Goal: Information Seeking & Learning: Learn about a topic

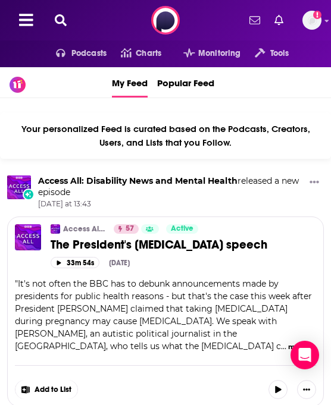
click at [55, 19] on icon at bounding box center [61, 20] width 12 height 12
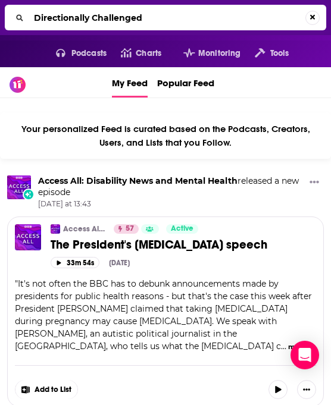
type input "Directionally Challenged"
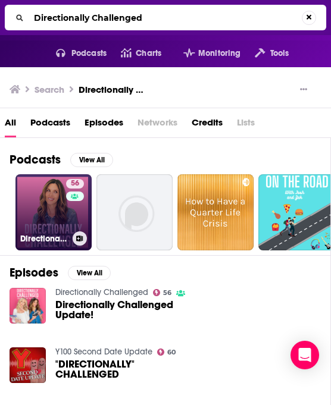
click at [49, 205] on link "56 Directionally Challenged" at bounding box center [53, 212] width 76 height 76
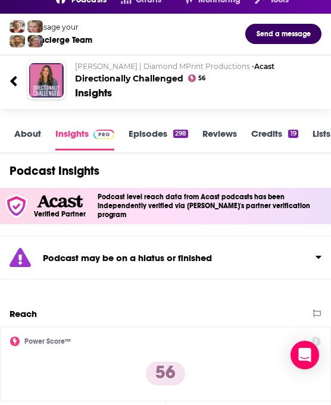
scroll to position [56, 0]
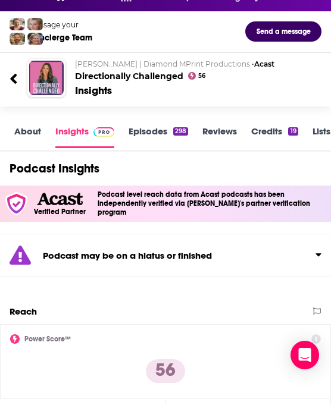
click at [34, 133] on link "About" at bounding box center [27, 136] width 27 height 23
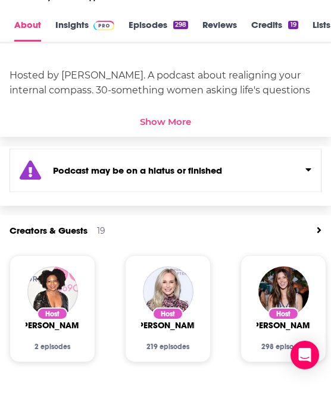
scroll to position [393, 0]
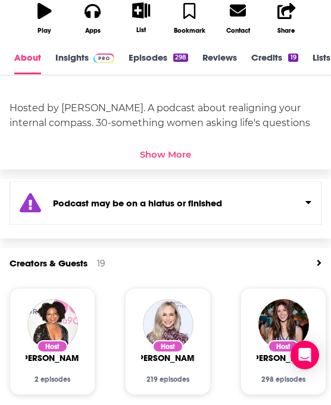
click at [147, 154] on div "Show More" at bounding box center [165, 154] width 51 height 11
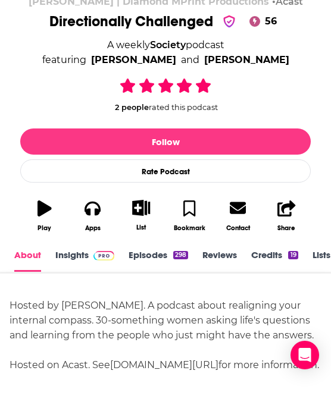
scroll to position [229, 0]
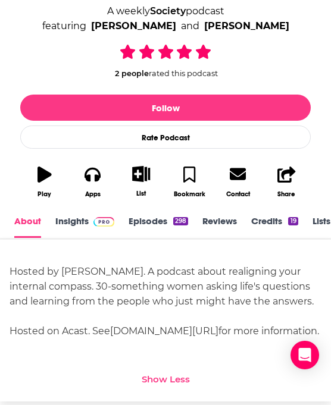
click at [147, 225] on link "Episodes 298" at bounding box center [157, 226] width 59 height 23
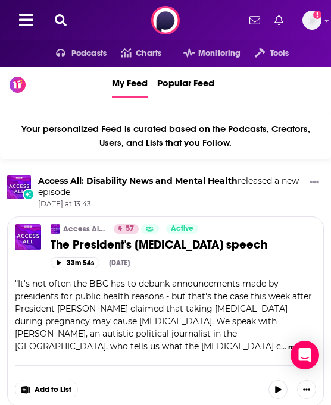
click at [60, 15] on icon at bounding box center [61, 20] width 12 height 12
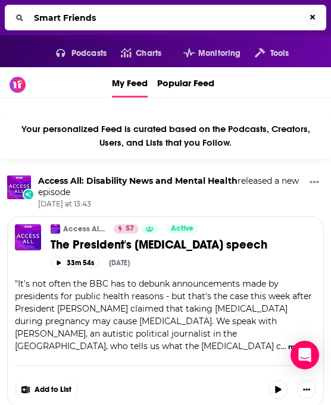
type input "Smart Friends"
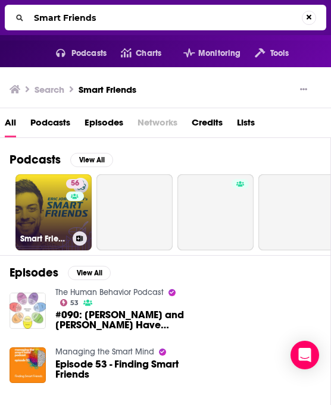
click at [49, 202] on link "56 Smart Friends" at bounding box center [53, 212] width 76 height 76
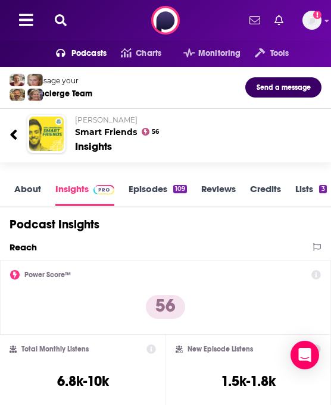
click at [62, 20] on icon at bounding box center [61, 20] width 12 height 12
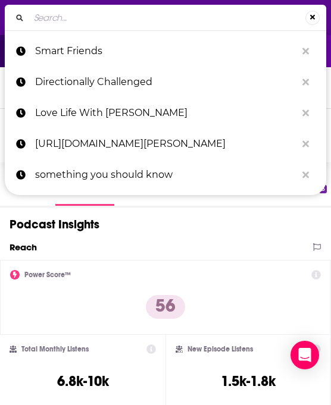
type input "i"
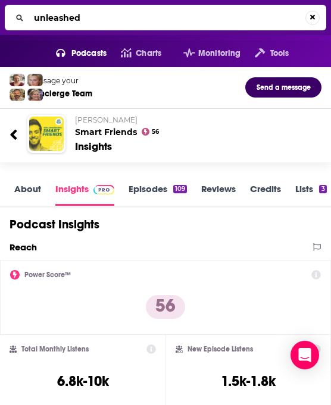
type input "unleashed"
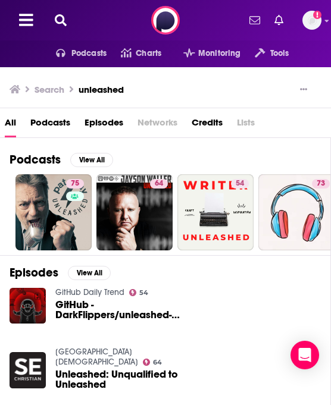
click at [61, 6] on div "Podcasts Charts Monitoring Tools For Business For Podcasters More Add a profile…" at bounding box center [165, 20] width 331 height 40
click at [63, 21] on icon at bounding box center [61, 20] width 12 height 12
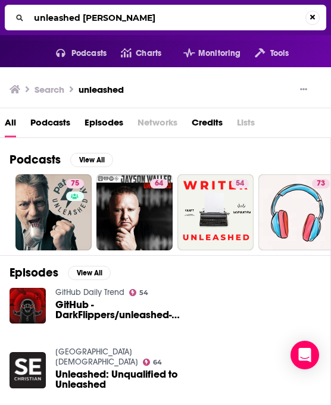
type input "unleashed Victoria Grace"
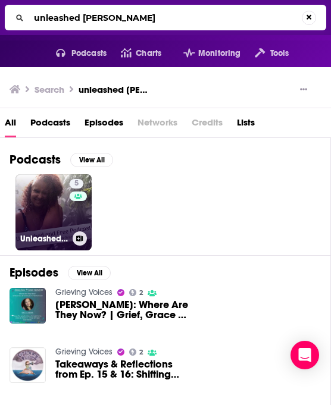
click at [34, 197] on link "5 Unleashed and Free Podcast" at bounding box center [53, 212] width 76 height 76
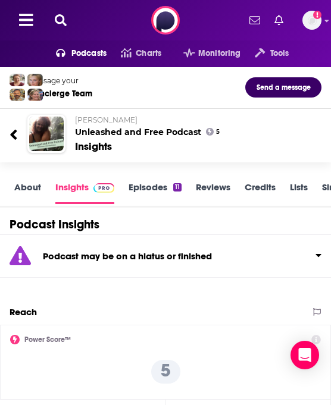
click at [64, 17] on icon at bounding box center [61, 20] width 12 height 12
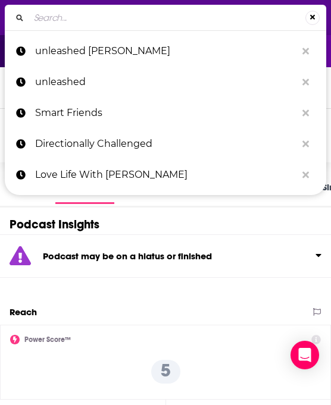
type input "q"
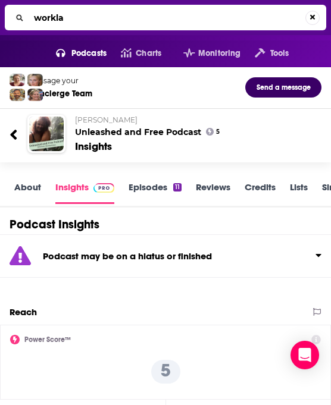
type input "worklab"
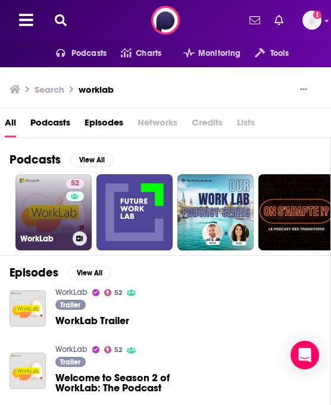
click at [55, 211] on link "52 WorkLab" at bounding box center [53, 212] width 76 height 76
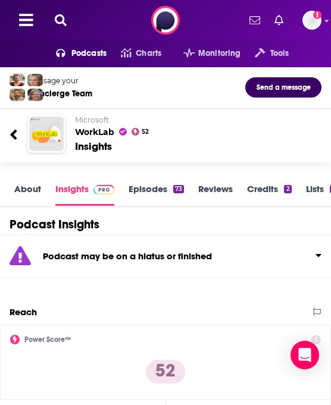
click at [66, 21] on icon at bounding box center [61, 20] width 12 height 12
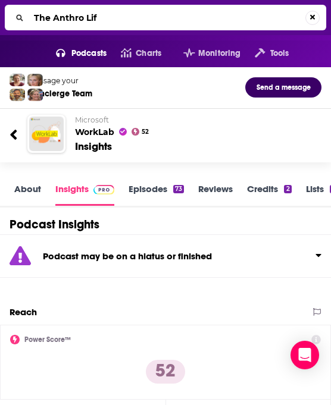
type input "The Anthro Life"
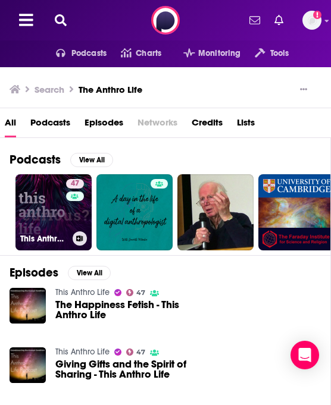
click at [49, 224] on link "47 This Anthro Life" at bounding box center [53, 212] width 76 height 76
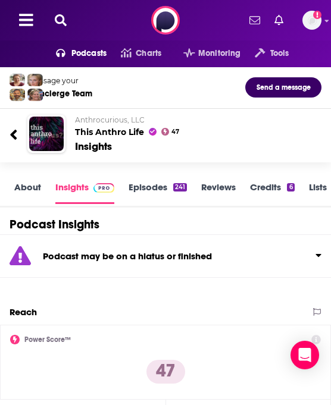
click at [59, 21] on icon at bounding box center [61, 20] width 12 height 12
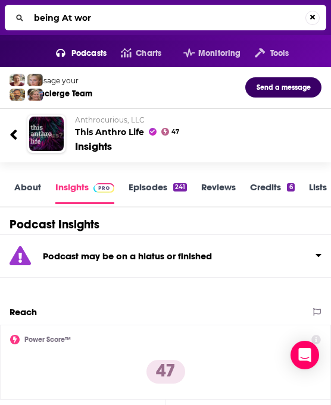
type input "being At work"
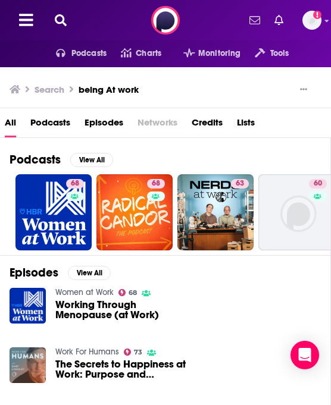
click at [59, 19] on icon at bounding box center [61, 20] width 12 height 12
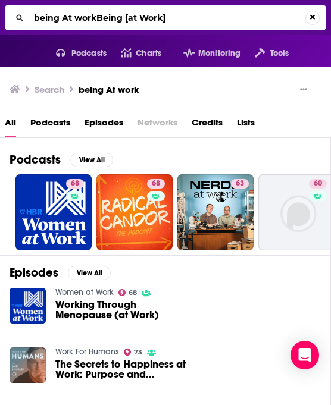
click at [88, 10] on input "being At workBeing [at Work]" at bounding box center [167, 17] width 276 height 19
type input "Being [at Work]"
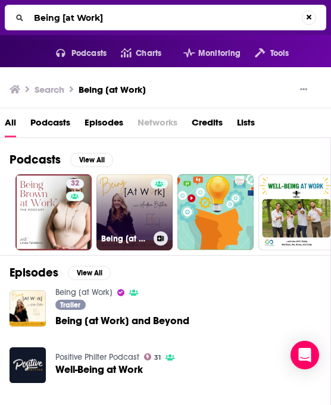
click at [134, 205] on link "Being [at Work]" at bounding box center [134, 212] width 76 height 76
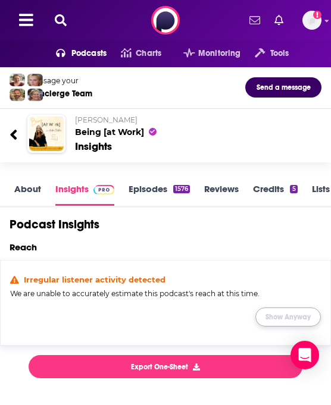
click at [272, 315] on button "Show Anyway" at bounding box center [287, 316] width 65 height 19
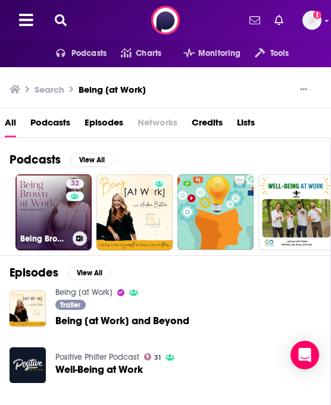
click at [54, 212] on link "32 Being Brown at Work" at bounding box center [53, 212] width 76 height 76
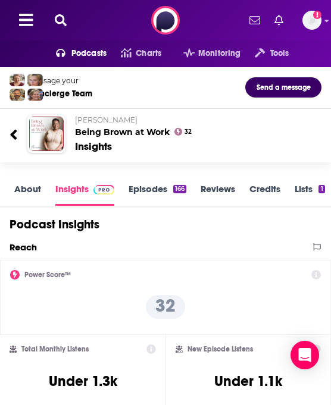
click at [60, 21] on icon at bounding box center [61, 20] width 12 height 12
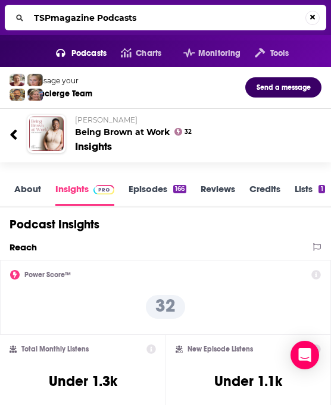
click at [34, 14] on input "TSPmagazine Podcasts" at bounding box center [167, 17] width 276 height 19
type input "ITSPmagazine Podcasts"
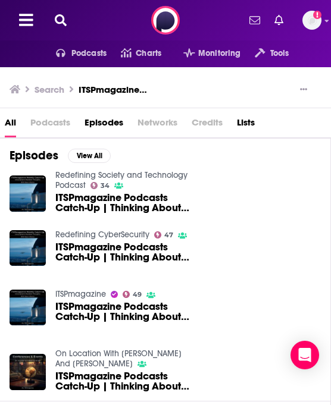
click at [117, 173] on link "Redefining Society and Technology Podcast" at bounding box center [121, 180] width 132 height 20
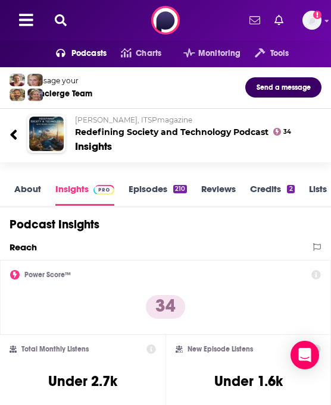
click at [61, 19] on icon at bounding box center [61, 20] width 12 height 12
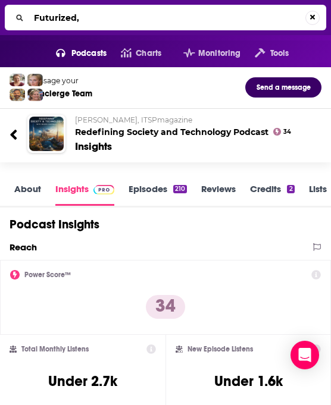
type input "Futurized"
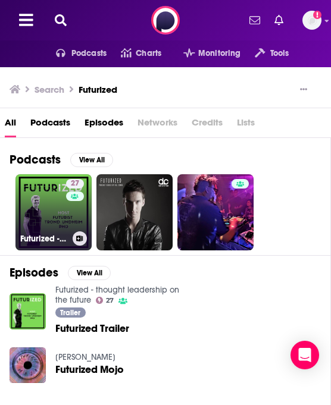
click at [28, 210] on link "27 Futurized - thought leadership on the future" at bounding box center [53, 212] width 76 height 76
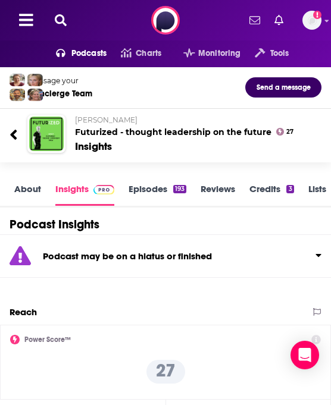
click at [62, 21] on icon at bounding box center [61, 20] width 12 height 12
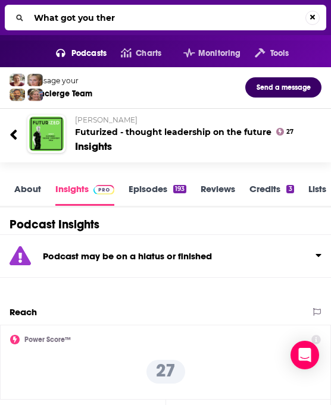
type input "What got you there"
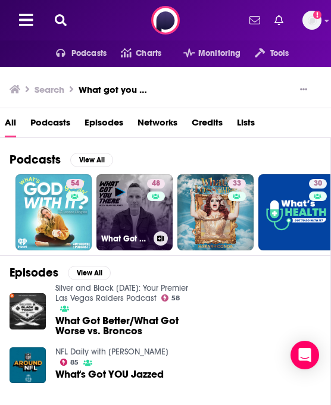
click at [125, 231] on div "What Got You There with Sean DeLaney" at bounding box center [134, 238] width 67 height 14
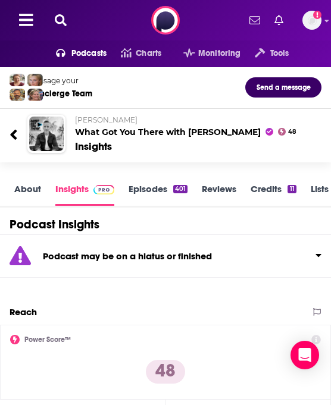
click at [62, 20] on icon at bounding box center [61, 20] width 12 height 12
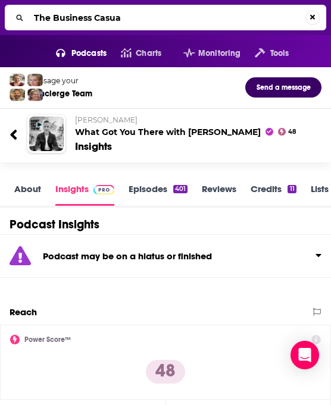
type input "The Business Casual"
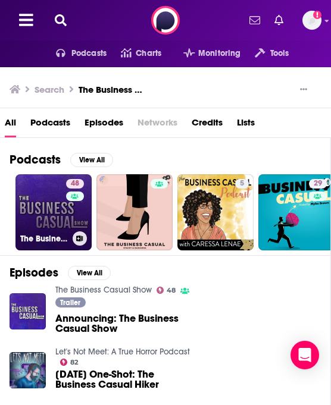
click at [58, 214] on link "48 The Business Casual Show" at bounding box center [53, 212] width 76 height 76
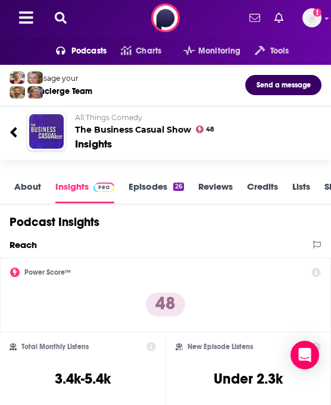
scroll to position [7, 0]
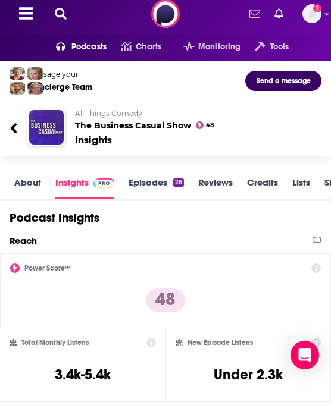
click at [63, 18] on icon at bounding box center [61, 14] width 12 height 12
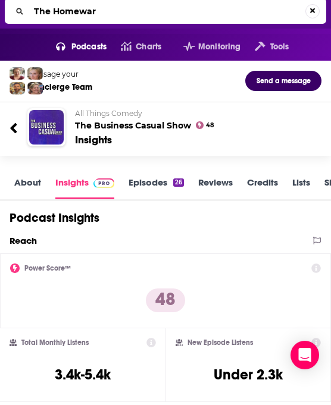
type input "The Homeward"
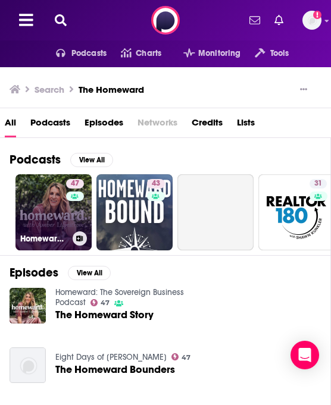
click at [45, 208] on link "47 Homeward: The Sovereign Business Podcast" at bounding box center [53, 212] width 76 height 76
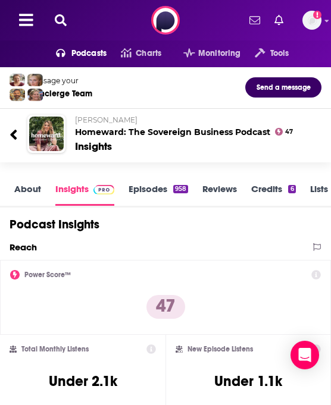
click at [61, 24] on icon at bounding box center [61, 20] width 12 height 12
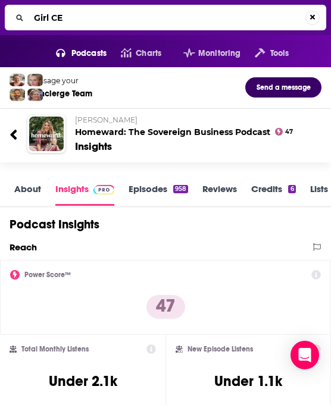
type input "Girl CEO"
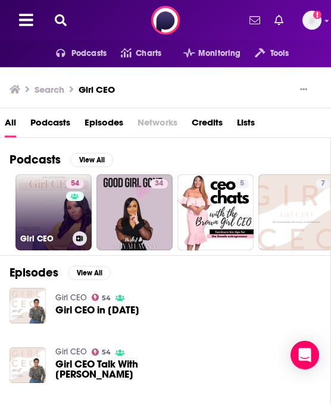
click at [52, 218] on link "54 Girl CEO" at bounding box center [53, 212] width 76 height 76
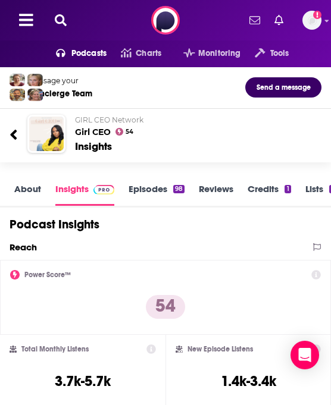
click at [33, 194] on link "About" at bounding box center [27, 194] width 27 height 23
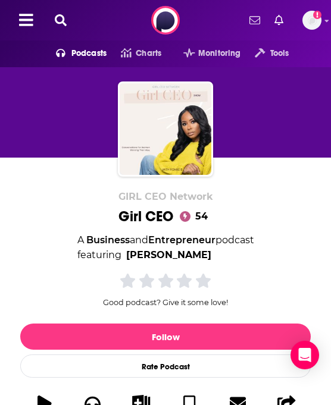
scroll to position [105, 0]
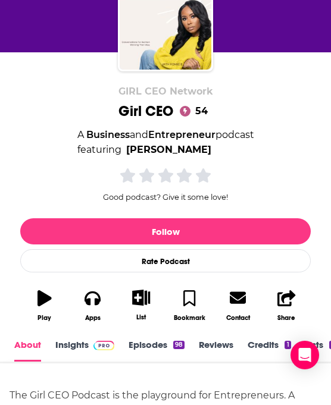
click at [90, 347] on span at bounding box center [102, 344] width 26 height 11
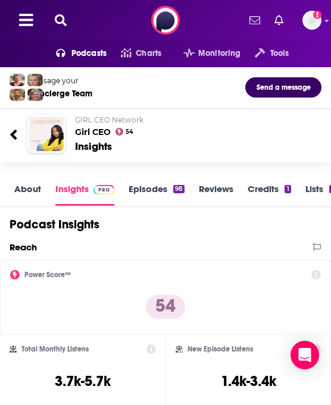
click at [58, 26] on button at bounding box center [60, 21] width 19 height 14
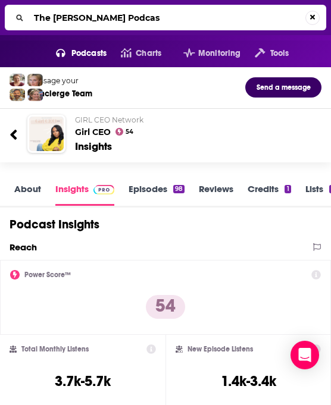
type input "The Danny Miranda Podcast"
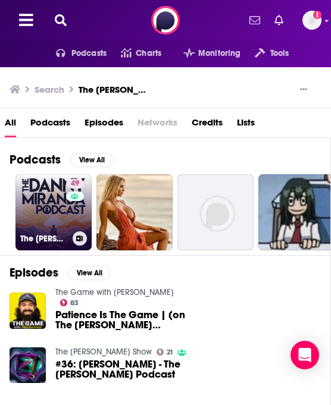
click at [48, 201] on link "49 The Danny Miranda Podcast" at bounding box center [53, 212] width 76 height 76
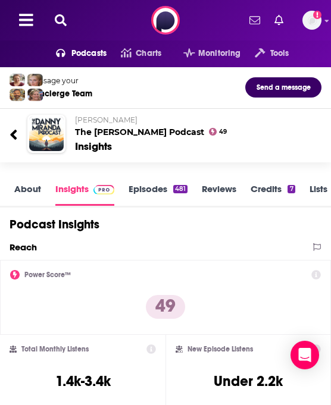
click at [61, 15] on icon at bounding box center [61, 20] width 12 height 12
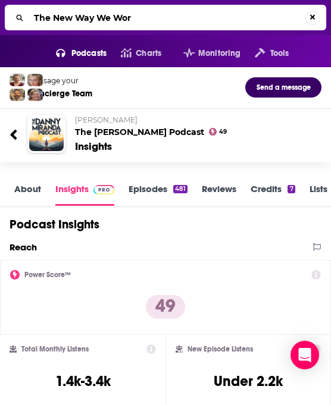
type input "The New Way We Work"
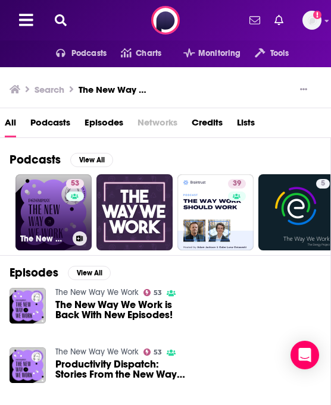
click at [61, 222] on link "53 The New Way We Work" at bounding box center [53, 212] width 76 height 76
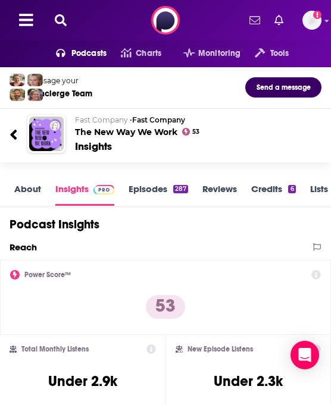
click at [71, 22] on div at bounding box center [47, 20] width 75 height 18
click at [61, 21] on icon at bounding box center [61, 20] width 12 height 12
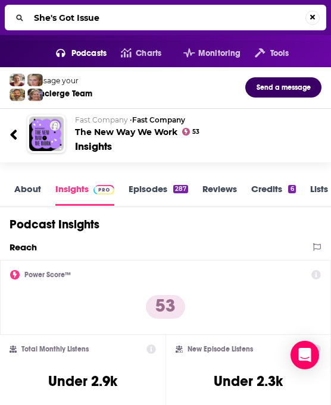
type input "She's Got Issues"
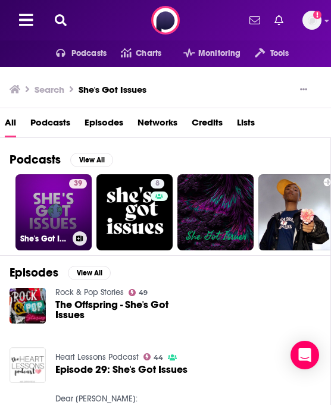
click at [62, 239] on h3 "She's Got Issues" at bounding box center [44, 239] width 48 height 10
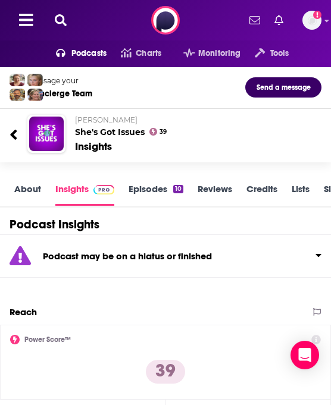
click at [64, 8] on div "Podcasts Charts Monitoring Tools For Business For Podcasters More Add a profile…" at bounding box center [165, 20] width 331 height 40
click at [58, 17] on icon at bounding box center [61, 20] width 12 height 12
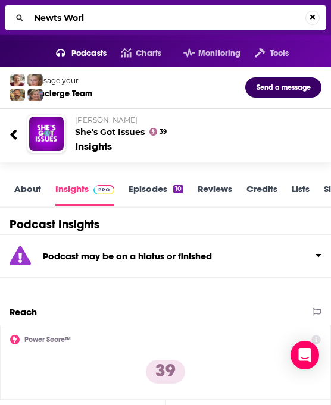
type input "Newts World"
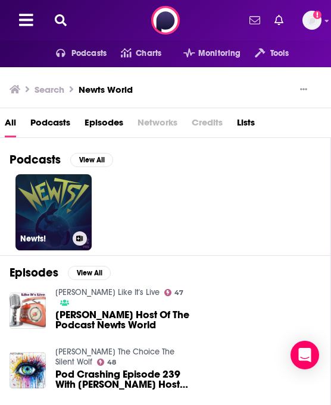
click at [56, 198] on link "Newts!" at bounding box center [53, 212] width 76 height 76
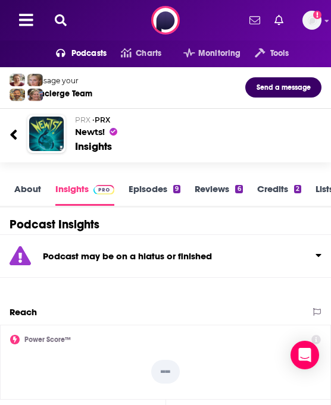
scroll to position [2, 0]
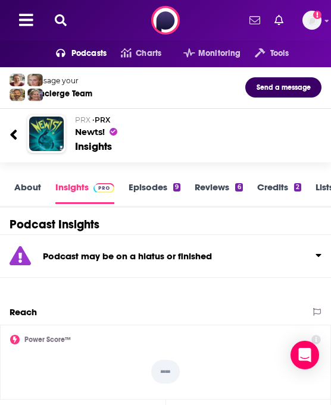
click at [59, 20] on icon at bounding box center [61, 20] width 12 height 12
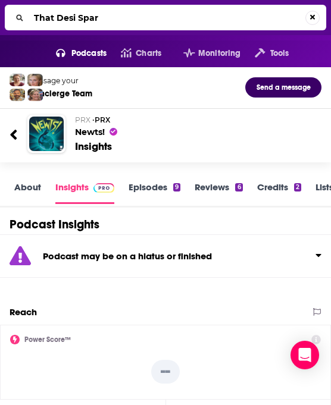
type input "That Desi Spark"
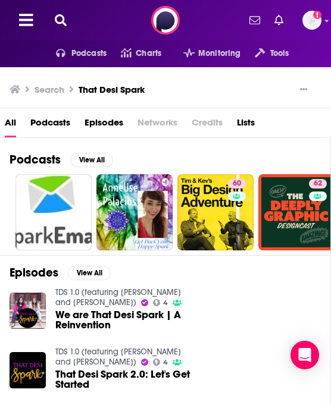
click at [57, 20] on icon at bounding box center [61, 20] width 12 height 12
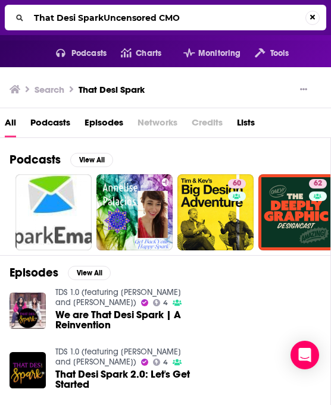
click at [57, 20] on input "That Desi SparkUncensored CMO" at bounding box center [167, 17] width 276 height 19
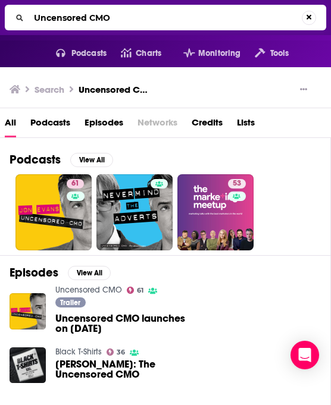
click at [121, 19] on input "Uncensored CMO" at bounding box center [165, 17] width 272 height 19
click at [121, 19] on input "Uncensored CMO" at bounding box center [167, 17] width 276 height 19
type input "Sales Pop"
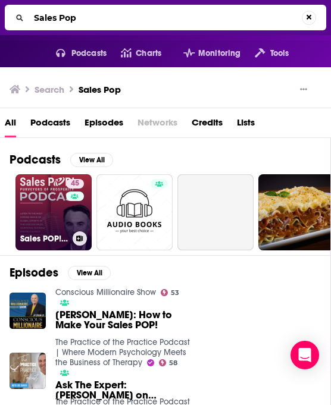
click at [48, 215] on link "45 Sales POP! Podcasts: Insights from Top Experts in Sales, Marketing, Leadersh…" at bounding box center [53, 212] width 76 height 76
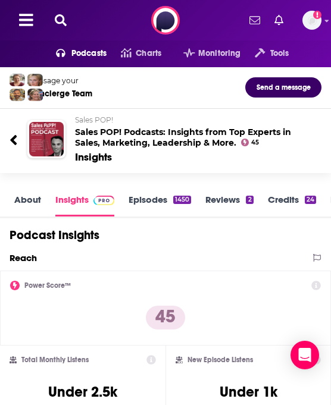
click at [58, 18] on icon at bounding box center [61, 20] width 12 height 12
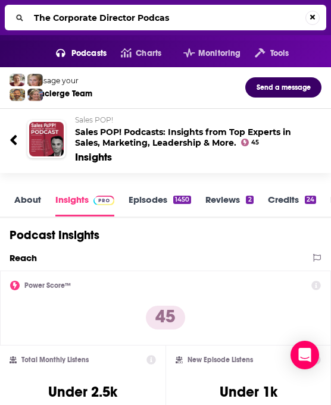
type input "The Corporate Director Podcast"
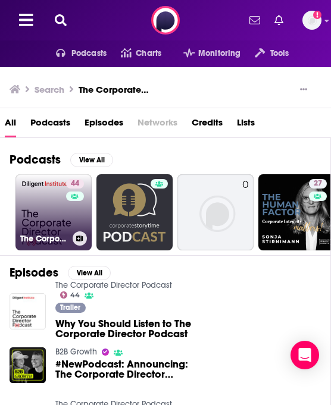
click at [56, 215] on link "44 The Corporate Director Podcast" at bounding box center [53, 212] width 76 height 76
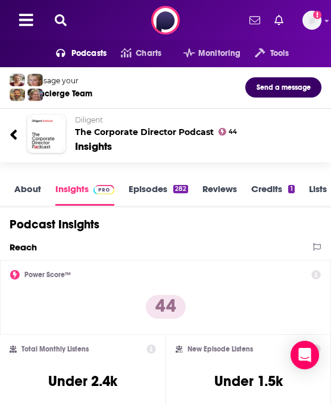
click at [59, 21] on icon at bounding box center [61, 20] width 12 height 12
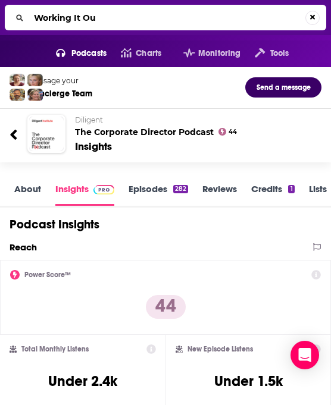
type input "Working It Out"
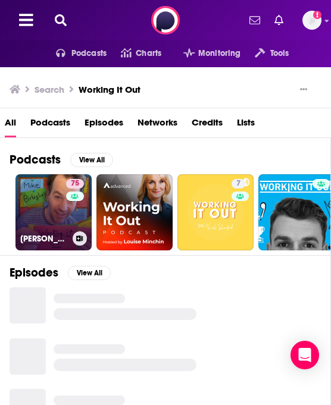
click at [57, 218] on link "75 Mike Birbiglia's Working It Out" at bounding box center [53, 212] width 76 height 76
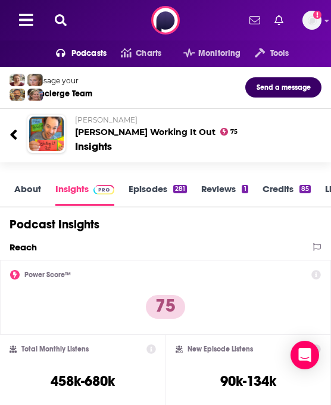
click at [155, 190] on link "Episodes 281" at bounding box center [157, 194] width 58 height 23
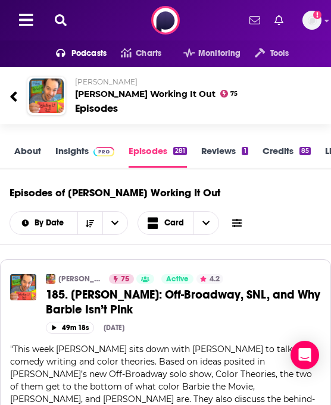
click at [64, 16] on icon at bounding box center [61, 20] width 12 height 12
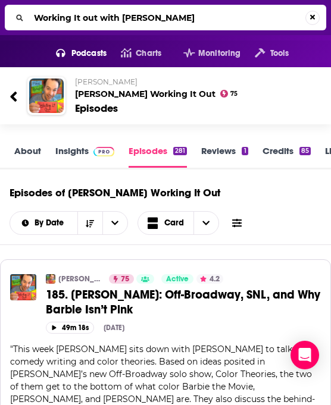
type input "Working It out with Julia Voris"
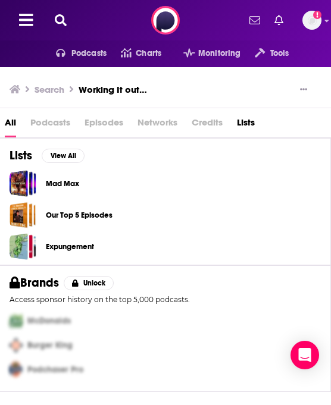
click at [61, 20] on icon at bounding box center [61, 20] width 12 height 12
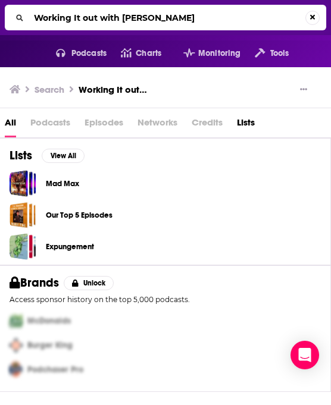
click at [61, 20] on input "Working It out with Julia Voris" at bounding box center [167, 17] width 276 height 19
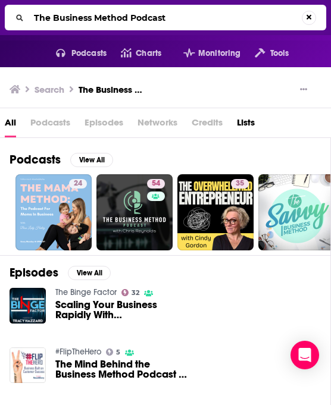
click at [108, 13] on input "The Business Method Podcast" at bounding box center [165, 17] width 272 height 19
click at [108, 13] on input "The Business Method Podcast" at bounding box center [167, 17] width 276 height 19
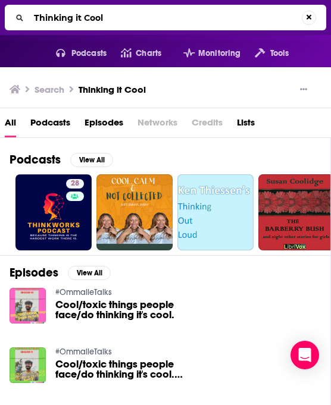
click at [115, 20] on input "Thinking it Cool" at bounding box center [165, 17] width 272 height 19
click at [115, 20] on input "Thinking it Cool" at bounding box center [167, 17] width 276 height 19
paste input "e NFX Podcast"
type input "The NFX Podcast"
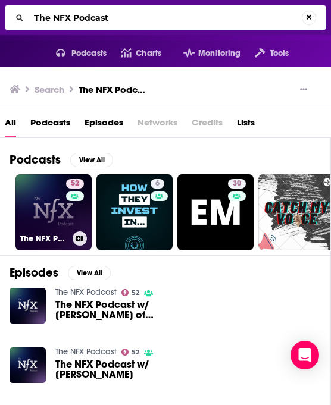
click at [48, 209] on link "52 The NFX Podcast" at bounding box center [53, 212] width 76 height 76
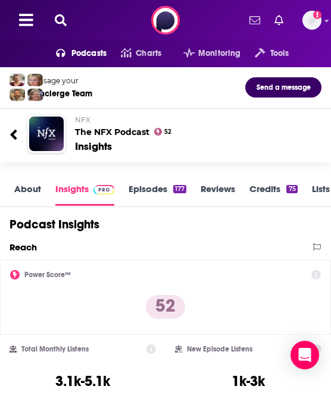
click at [61, 20] on icon at bounding box center [61, 20] width 12 height 12
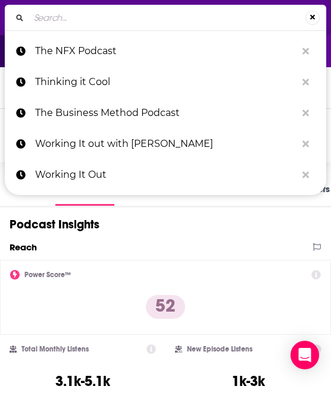
type input "MBIT"
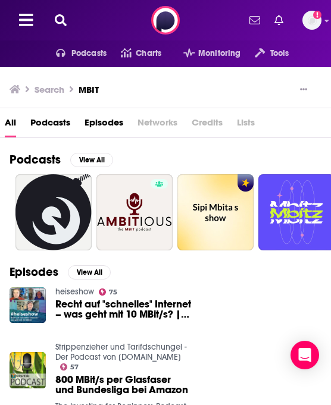
click at [63, 23] on icon at bounding box center [61, 20] width 12 height 12
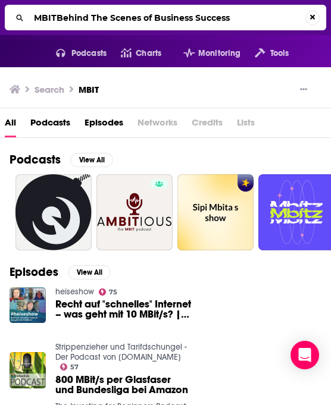
drag, startPoint x: 57, startPoint y: 17, endPoint x: 5, endPoint y: 17, distance: 51.7
click at [5, 17] on div "MBITBehind The Scenes of Business Success" at bounding box center [165, 18] width 321 height 26
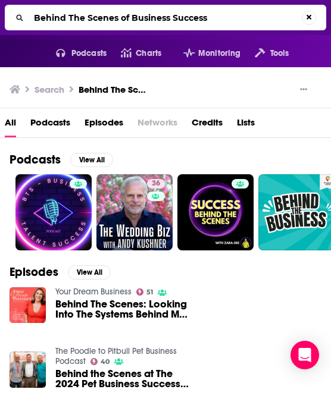
click at [130, 18] on input "Behind The Scenes of Business Success" at bounding box center [165, 17] width 272 height 19
click at [130, 18] on input "Behind The Scenes of Business Success" at bounding box center [167, 17] width 276 height 19
paste input "Inspired Insider"
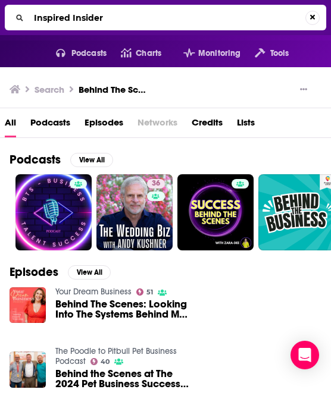
type input "Inspired Insider"
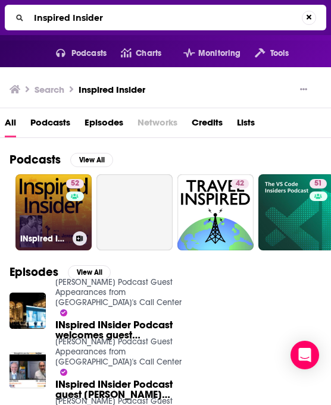
click at [49, 205] on link "52 INspired INsider Podcast" at bounding box center [53, 212] width 76 height 76
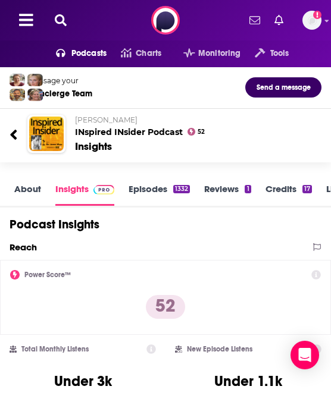
scroll to position [2, 0]
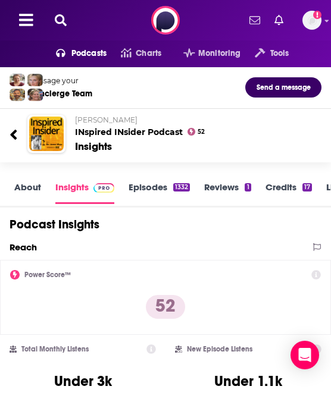
click at [62, 20] on icon at bounding box center [61, 20] width 12 height 12
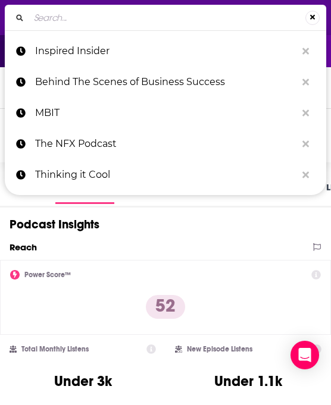
type input "Why Not Now? with Amy Jo Martin"
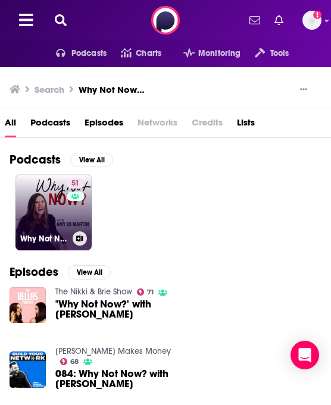
click at [26, 234] on h3 "Why Not Now? with Amy Jo Martin" at bounding box center [44, 239] width 48 height 10
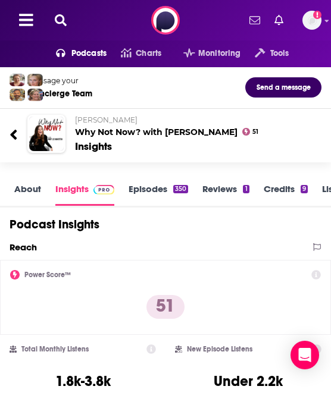
click at [55, 22] on icon at bounding box center [61, 20] width 12 height 12
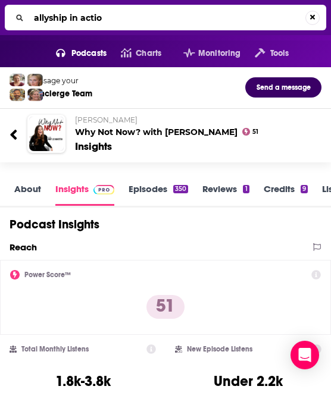
type input "allyship in action"
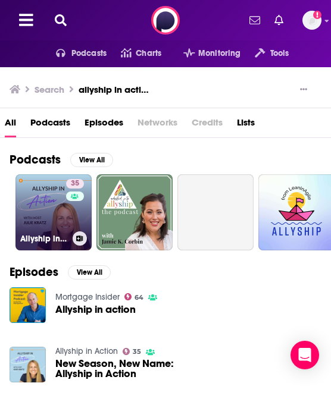
click at [39, 225] on link "35 Allyship in Action" at bounding box center [53, 212] width 76 height 76
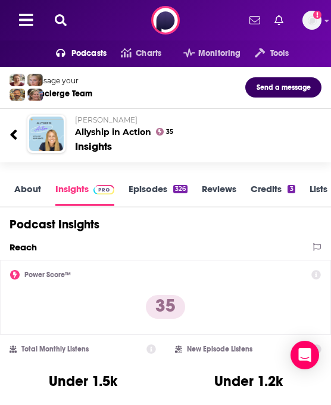
click at [58, 25] on icon at bounding box center [61, 20] width 12 height 12
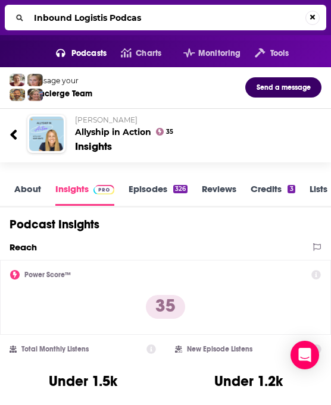
type input "Inbound Logistis Podcast"
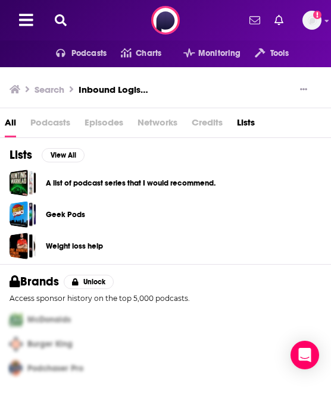
click at [65, 17] on icon at bounding box center [61, 20] width 12 height 12
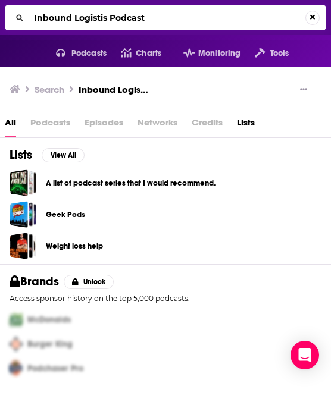
click at [104, 19] on input "Inbound Logistis Podcast" at bounding box center [167, 17] width 276 height 19
type input "Inbound Logistics Podcast"
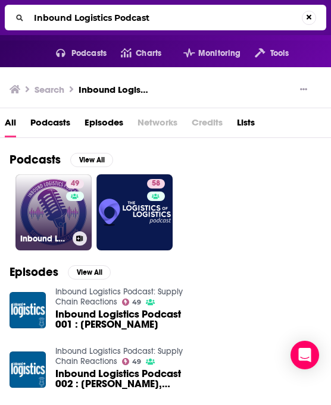
click at [46, 201] on link "49 Inbound Logistics Podcast: Supply Chain Reactions" at bounding box center [53, 212] width 76 height 76
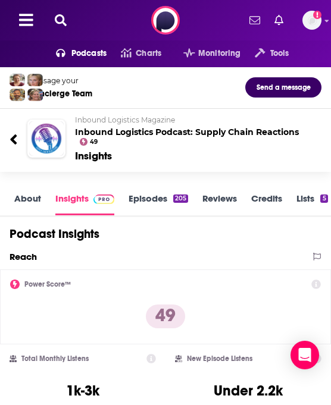
scroll to position [2, 0]
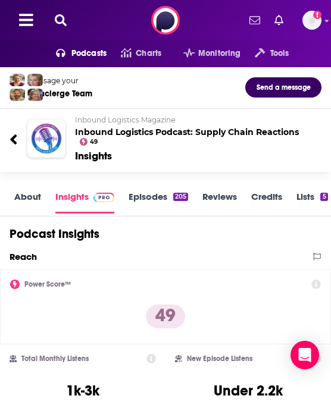
click at [59, 22] on icon at bounding box center [61, 20] width 12 height 12
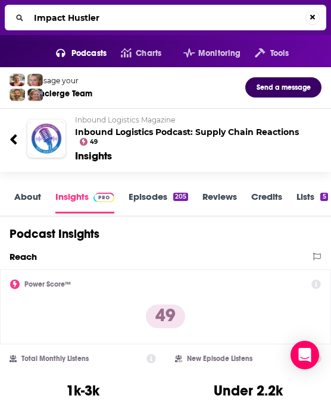
type input "Impact Hustlers"
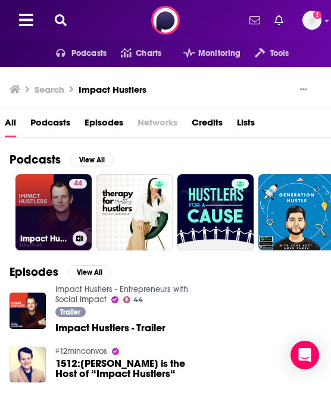
click at [50, 211] on link "44 Impact Hustlers - Entrepreneurs with Social Impact" at bounding box center [53, 212] width 76 height 76
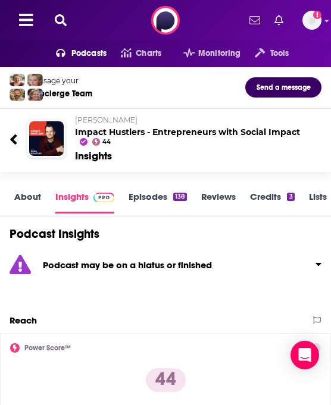
click at [55, 19] on icon at bounding box center [61, 20] width 12 height 12
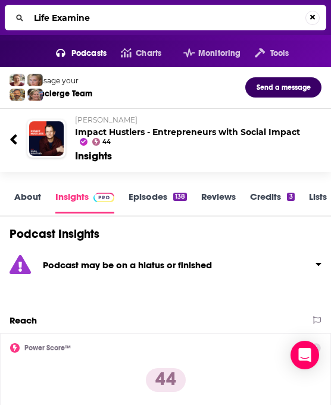
type input "Life Examined"
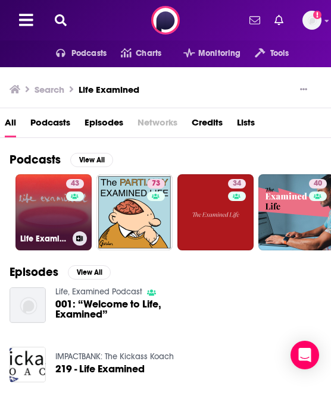
click at [60, 202] on link "43 Life Examined" at bounding box center [53, 212] width 76 height 76
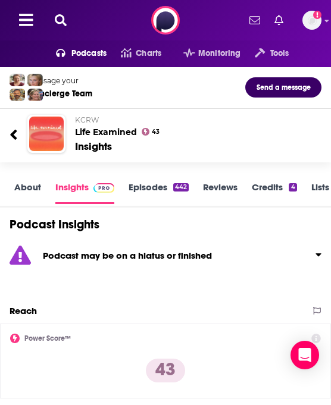
click at [58, 20] on icon at bounding box center [61, 20] width 12 height 12
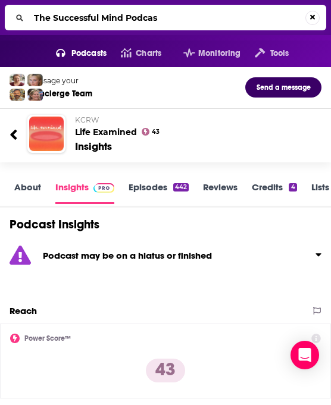
type input "The Successful Mind Podcast"
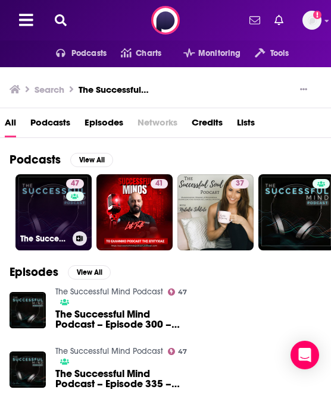
click at [38, 210] on link "47 The Successful Mind Podcast" at bounding box center [53, 212] width 76 height 76
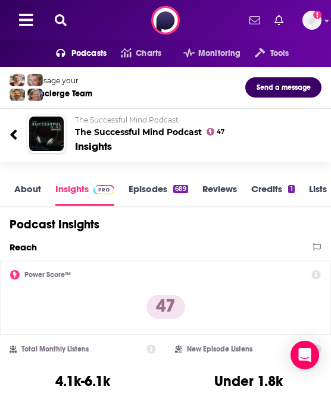
click at [62, 20] on icon at bounding box center [61, 20] width 12 height 12
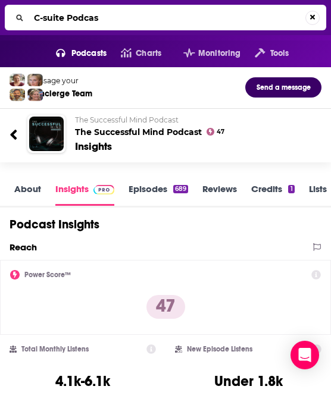
type input "C-suite Podcast"
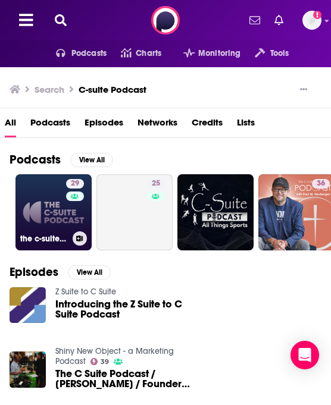
click at [52, 227] on link "29 the c-suite podcast" at bounding box center [53, 212] width 76 height 76
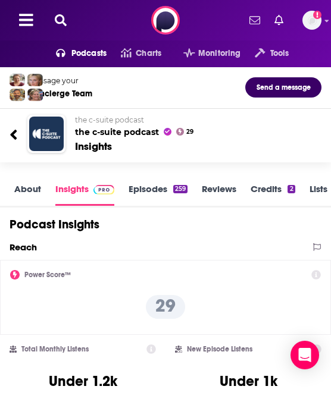
click at [58, 23] on icon at bounding box center [61, 20] width 12 height 12
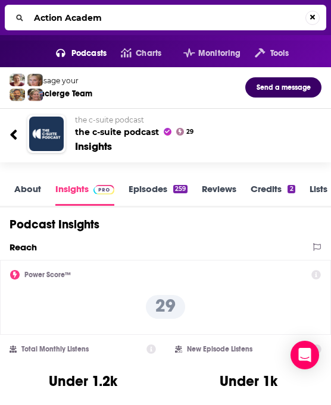
type input "Action Academy"
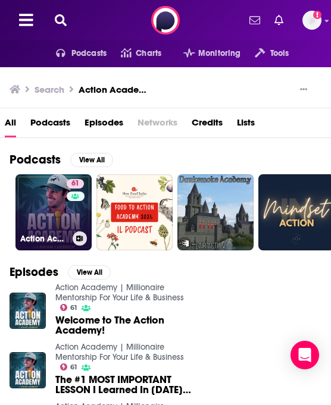
click at [54, 209] on link "61 Action Academy | Millionaire Mentorship For Your Life & Business" at bounding box center [53, 212] width 76 height 76
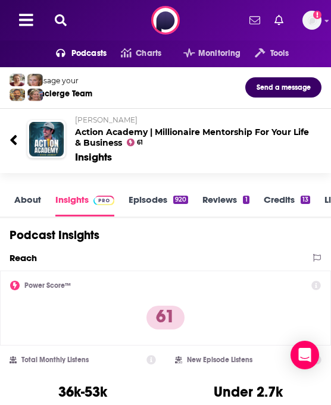
click at [59, 21] on icon at bounding box center [61, 20] width 12 height 12
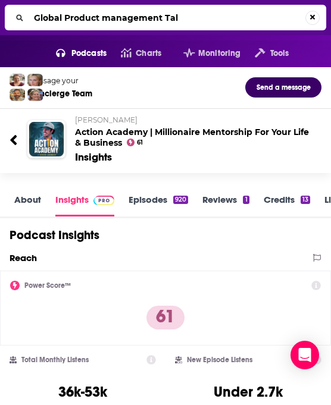
type input "Global Product management Talk"
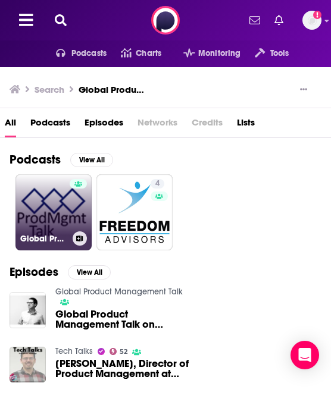
click at [40, 196] on link "Global Product Management Talk" at bounding box center [53, 212] width 76 height 76
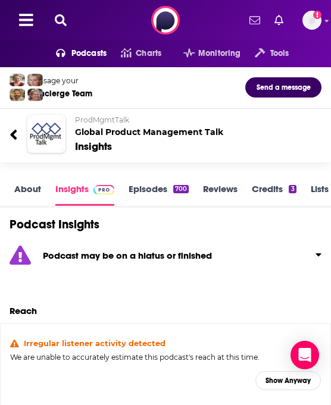
scroll to position [2, 0]
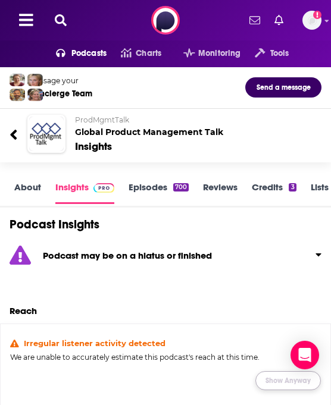
click at [276, 375] on button "Show Anyway" at bounding box center [287, 380] width 65 height 19
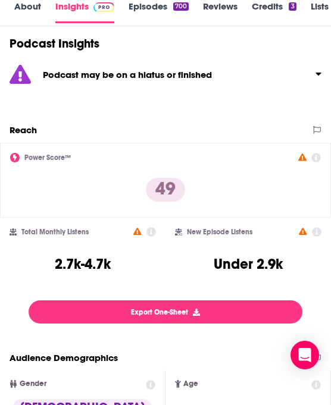
scroll to position [0, 0]
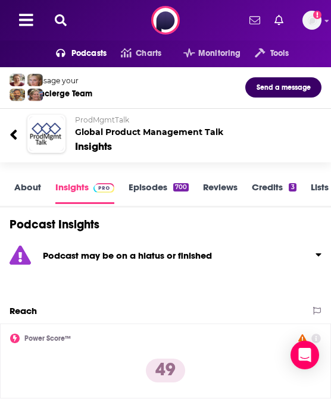
click at [60, 16] on icon at bounding box center [61, 20] width 12 height 12
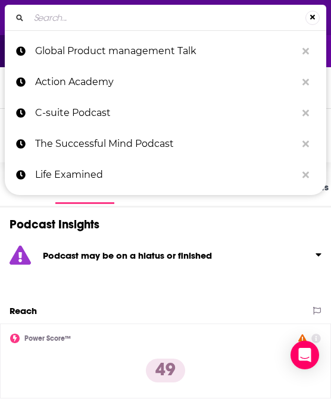
type input "SweetLife Entrepreneur Podcast"
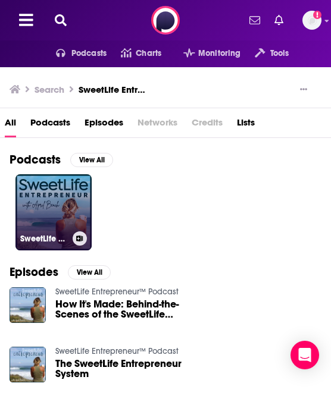
click at [39, 203] on link "SweetLife Entrepreneur™ Podcast" at bounding box center [53, 212] width 76 height 76
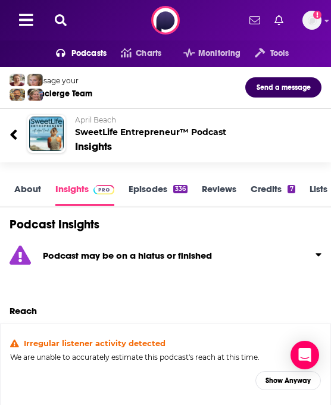
scroll to position [2, 0]
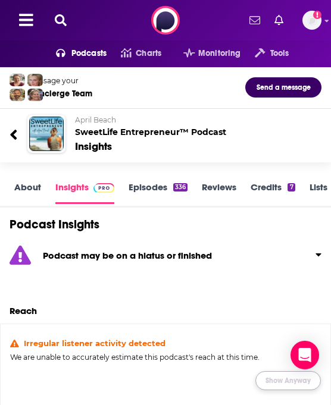
click at [271, 382] on button "Show Anyway" at bounding box center [287, 380] width 65 height 19
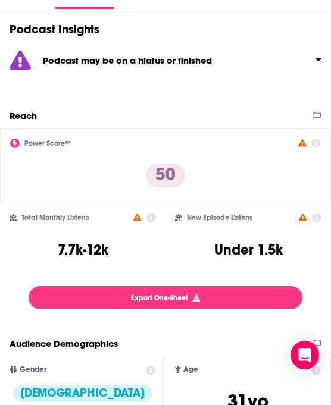
scroll to position [0, 0]
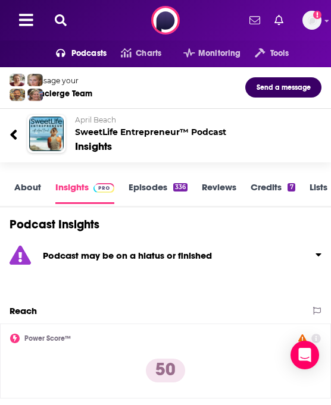
click at [60, 21] on icon at bounding box center [61, 20] width 12 height 12
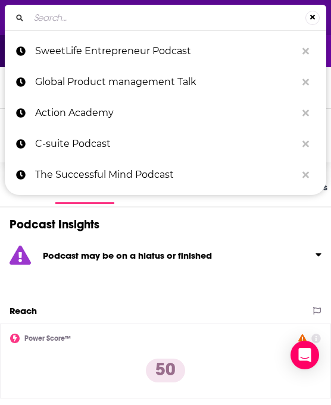
type input "Confessions of a B2B Entrepreneur"
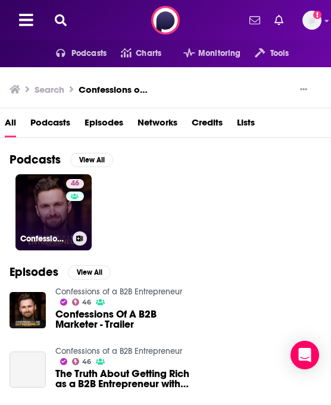
click at [47, 240] on h3 "Confessions of a B2B Entrepreneur" at bounding box center [44, 239] width 48 height 10
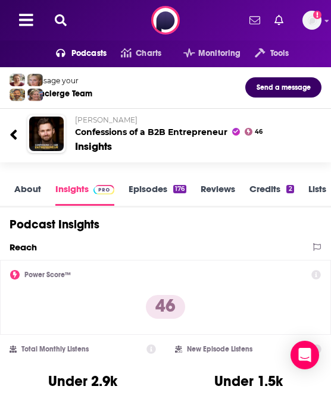
click at [62, 20] on icon at bounding box center [61, 20] width 12 height 12
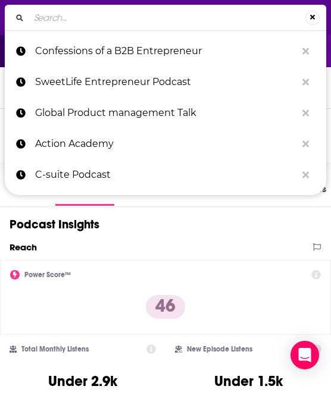
type input "How She Really Does It,"
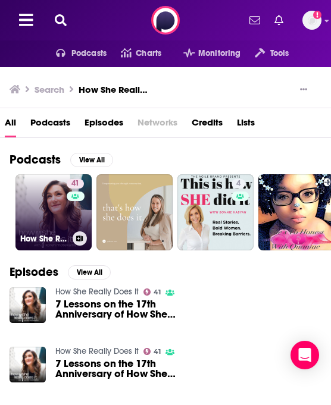
click at [43, 202] on link "41 How She Really Does It" at bounding box center [53, 212] width 76 height 76
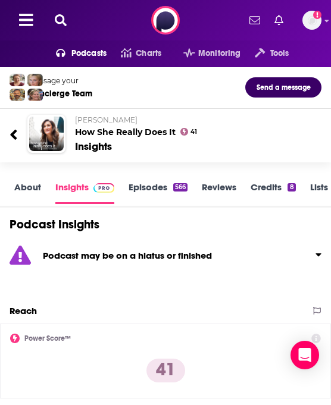
click at [59, 17] on icon at bounding box center [61, 20] width 12 height 12
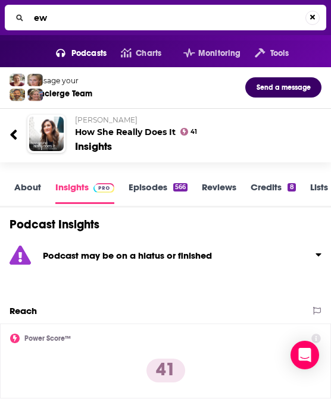
type input "e"
type input "Expect Success"
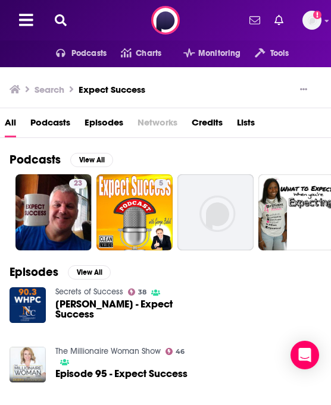
click at [58, 20] on icon at bounding box center [61, 20] width 12 height 12
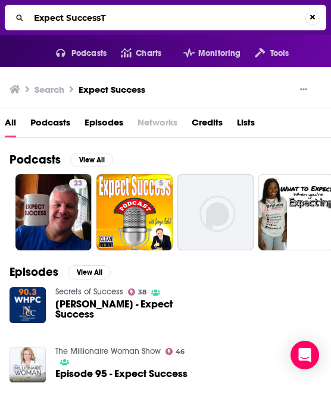
click at [70, 18] on input "Expect SuccessT" at bounding box center [167, 17] width 276 height 19
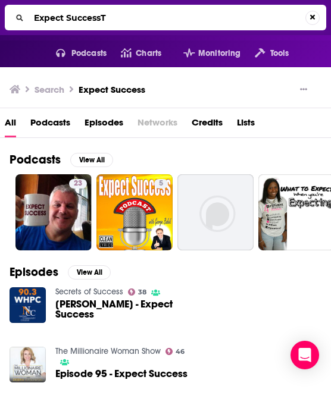
click at [70, 18] on input "Expect SuccessT" at bounding box center [167, 17] width 276 height 19
type input "The Voice of Retail"
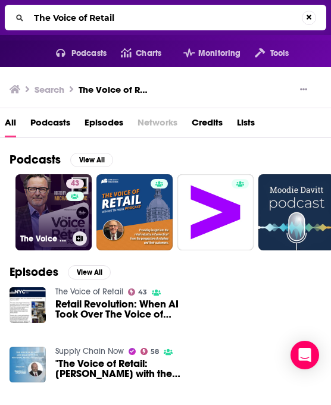
click at [66, 216] on div "43" at bounding box center [76, 205] width 21 height 52
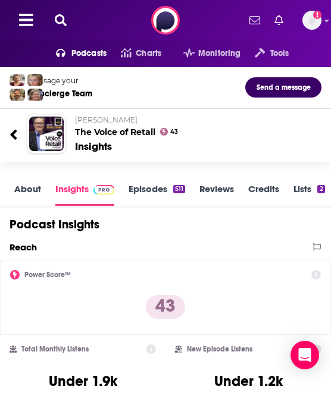
click at [57, 22] on icon at bounding box center [61, 20] width 12 height 12
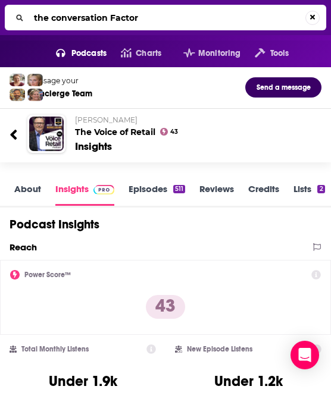
type input "the conversation Factory"
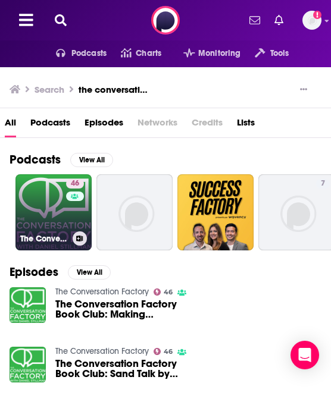
click at [41, 194] on link "46 The Conversation Factory" at bounding box center [53, 212] width 76 height 76
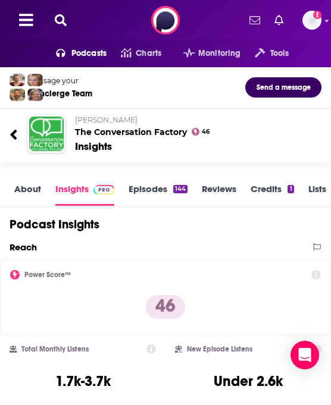
click at [60, 15] on icon at bounding box center [61, 20] width 12 height 12
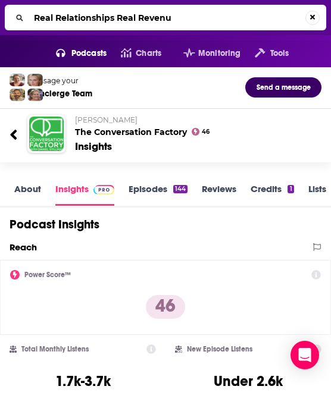
type input "Real Relationships Real Revenue"
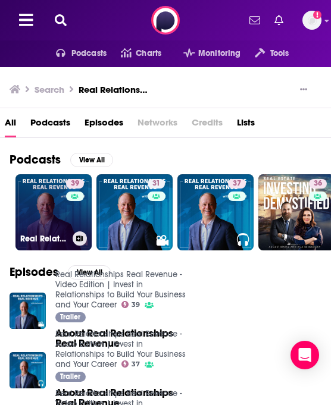
click at [79, 215] on div "39" at bounding box center [76, 205] width 21 height 52
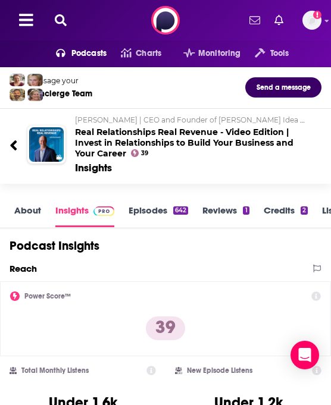
click at [55, 23] on icon at bounding box center [61, 20] width 12 height 12
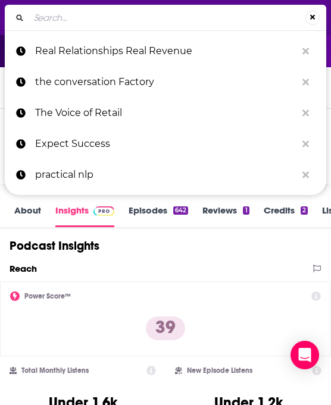
type input "Joe Lonsdale: American Optimist"
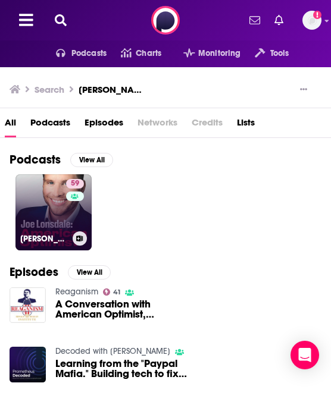
click at [27, 222] on link "59 Joe Lonsdale: American Optimist" at bounding box center [53, 212] width 76 height 76
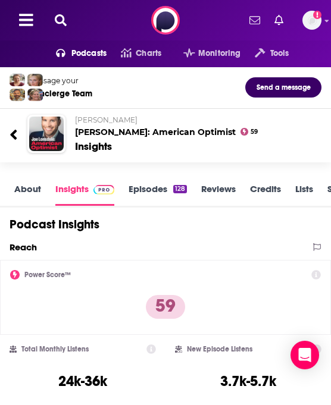
click at [56, 15] on icon at bounding box center [61, 20] width 12 height 12
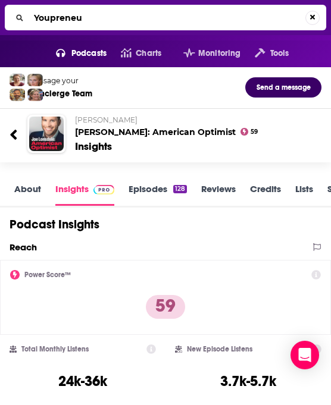
type input "Youpreneur"
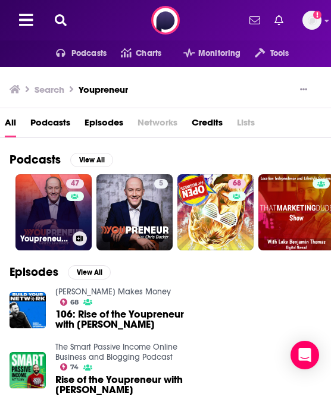
click at [42, 221] on link "47 Youpreneur: The Profitable Personal Brand Expert Business!" at bounding box center [53, 212] width 76 height 76
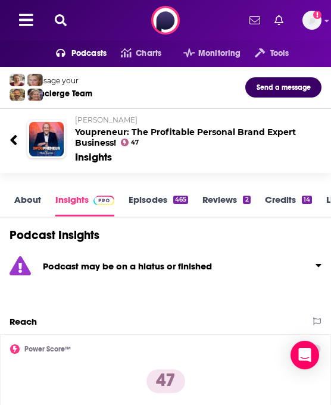
click at [61, 17] on icon at bounding box center [61, 20] width 12 height 12
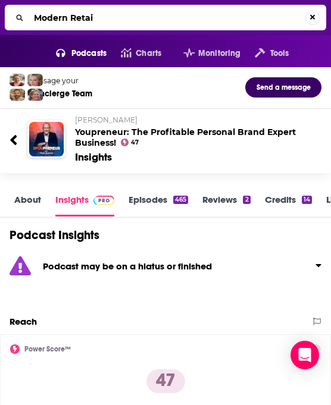
type input "Modern Retail"
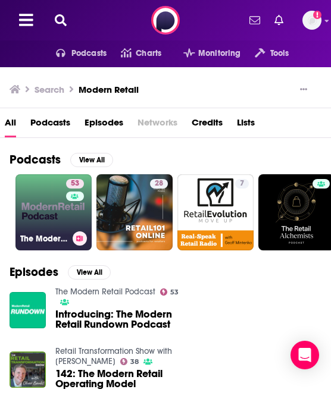
click at [37, 200] on link "53 The Modern Retail Podcast" at bounding box center [53, 212] width 76 height 76
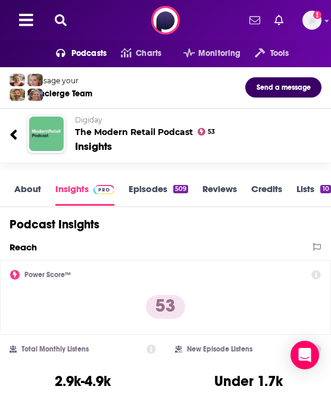
scroll to position [2, 0]
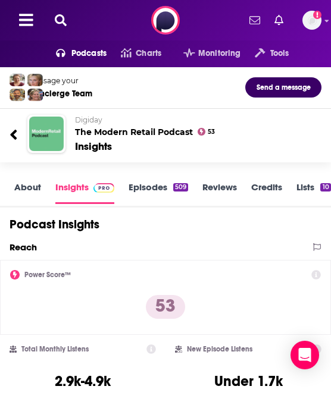
click at [61, 24] on icon at bounding box center [61, 20] width 12 height 12
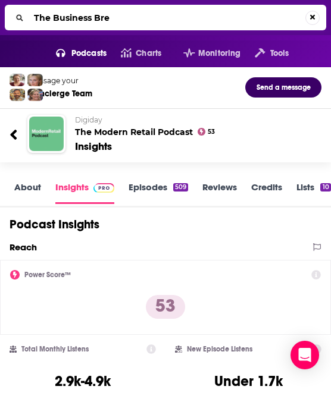
type input "The Business Brew"
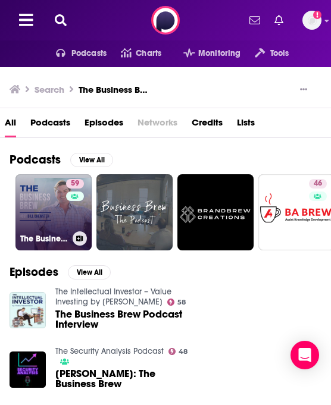
click at [23, 213] on link "59 The Business Brew" at bounding box center [53, 212] width 76 height 76
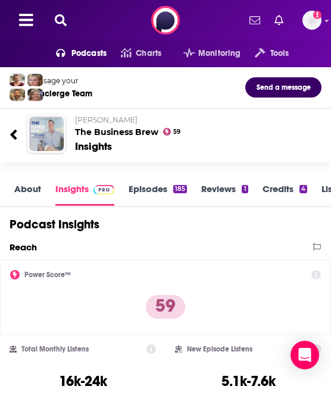
click at [64, 25] on icon at bounding box center [61, 20] width 12 height 12
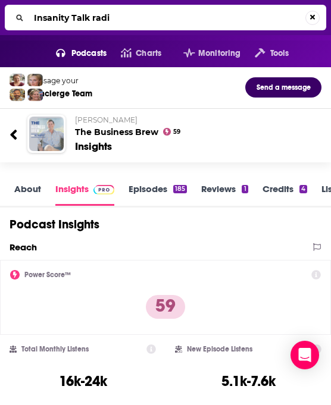
type input "Insanity Talk radio"
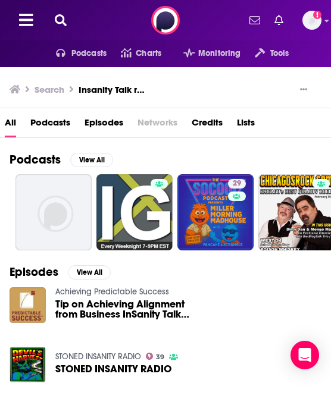
click at [65, 24] on icon at bounding box center [61, 20] width 12 height 12
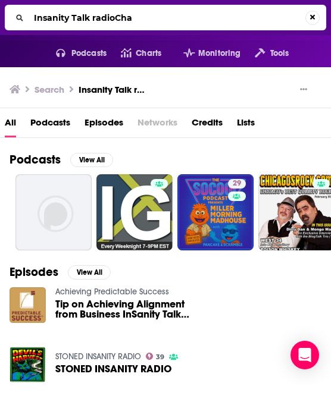
click at [81, 21] on input "Insanity Talk radioCha" at bounding box center [167, 17] width 276 height 19
type input "Chasing Optimum"
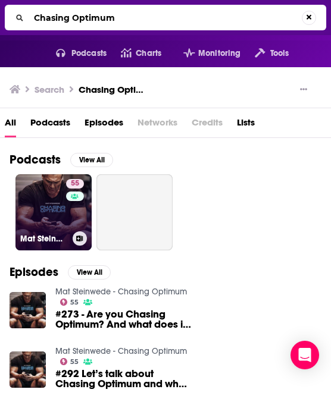
click at [62, 197] on link "55 Mat Steinwede - Chasing Optimum" at bounding box center [53, 212] width 76 height 76
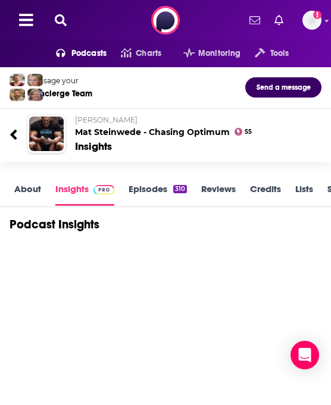
scroll to position [2, 0]
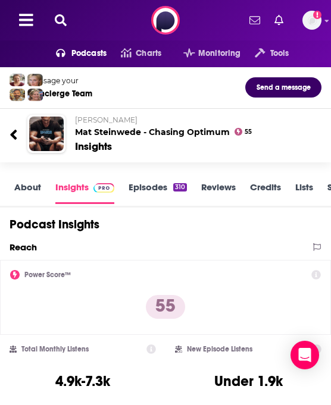
click at [58, 21] on icon at bounding box center [61, 20] width 12 height 12
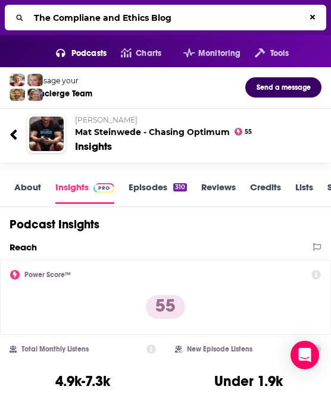
click at [79, 12] on input "The Compliane and Ethics Blog" at bounding box center [167, 17] width 276 height 19
click at [81, 23] on input "The Compliane and Ethics Blog" at bounding box center [167, 17] width 276 height 19
click at [92, 23] on input "The Compliane and Ethics Blog" at bounding box center [167, 17] width 276 height 19
drag, startPoint x: 99, startPoint y: 21, endPoint x: 65, endPoint y: 21, distance: 33.9
click at [65, 21] on input "The Compliane and Ethics Blog" at bounding box center [167, 17] width 276 height 19
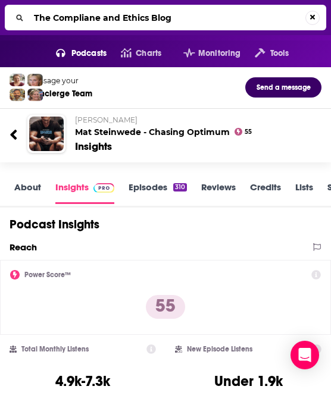
click at [77, 21] on input "The Compliane and Ethics Blog" at bounding box center [167, 17] width 276 height 19
click at [95, 20] on input "The Compliane and Ethics Blog" at bounding box center [167, 17] width 276 height 19
type input "The Compliance and Ethics Blog"
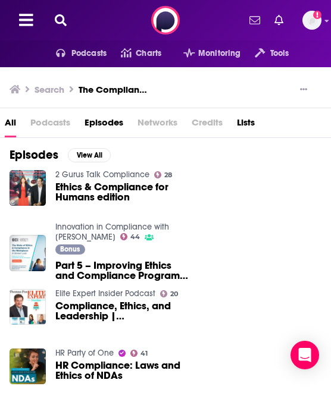
click at [61, 27] on div at bounding box center [47, 20] width 75 height 18
click at [61, 21] on icon at bounding box center [61, 20] width 12 height 12
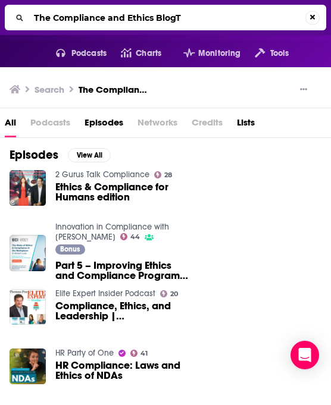
drag, startPoint x: 59, startPoint y: 21, endPoint x: 252, endPoint y: 39, distance: 194.1
click at [252, 39] on div "Podcasts Charts Monitoring Tools The Compliance and Ethics BlogT For Business F…" at bounding box center [165, 20] width 331 height 40
type input "The Rich Outdoors"
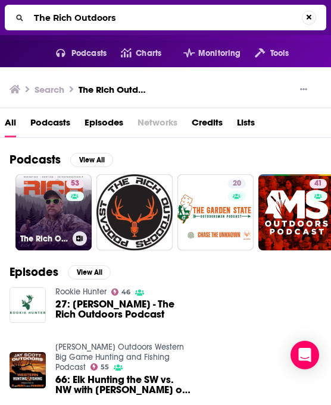
click at [42, 203] on link "53 The Rich Outdoors" at bounding box center [53, 212] width 76 height 76
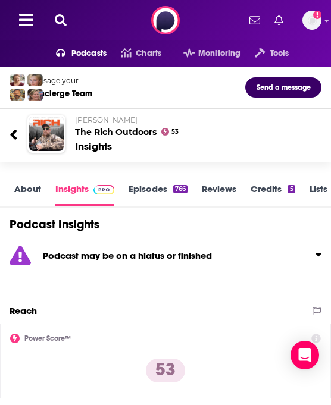
click at [55, 24] on icon at bounding box center [61, 20] width 12 height 12
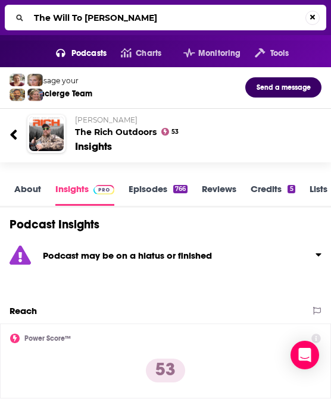
type input "The Will To change"
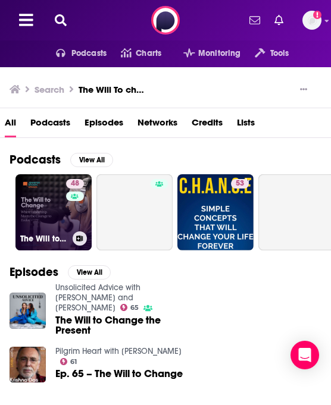
click at [36, 194] on link "48 The Will to Change: Where Leadership Meets the Courage to Evolve" at bounding box center [53, 212] width 76 height 76
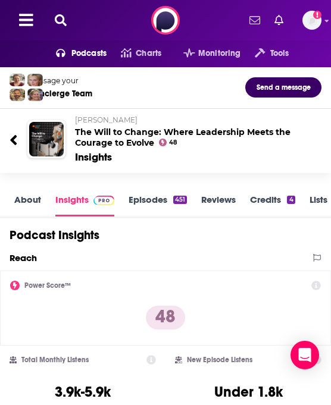
click at [61, 20] on icon at bounding box center [61, 20] width 12 height 12
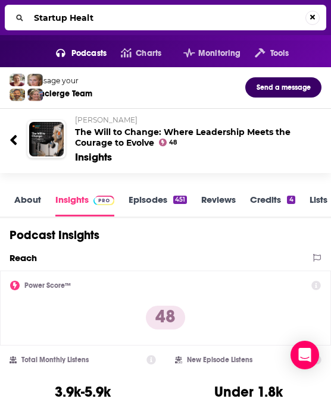
type input "Startup Health"
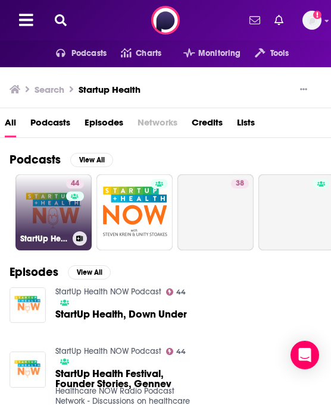
click at [45, 200] on link "44 StartUp Health NOW Podcast" at bounding box center [53, 212] width 76 height 76
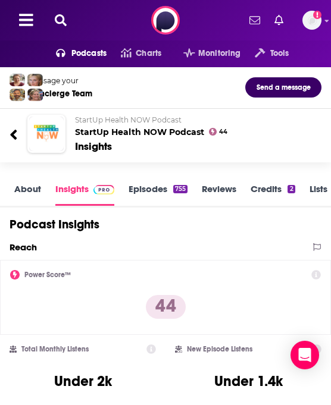
click at [60, 17] on icon at bounding box center [61, 20] width 12 height 12
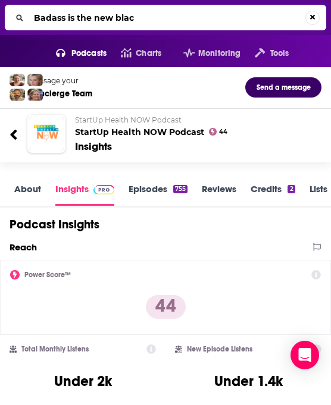
type input "Badass is the new black"
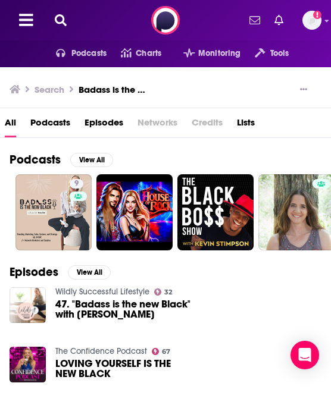
click at [58, 29] on div at bounding box center [47, 20] width 75 height 18
click at [62, 23] on icon at bounding box center [61, 20] width 12 height 12
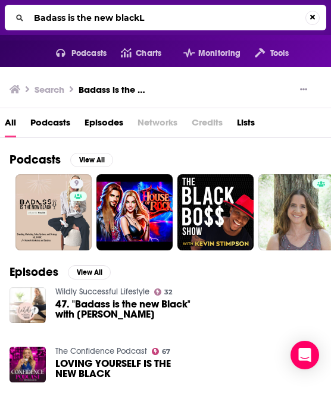
click at [90, 16] on input "Badass is the new blackL" at bounding box center [167, 17] width 276 height 19
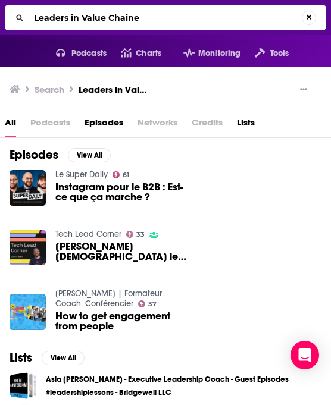
click at [121, 17] on input "Leaders in Value Chaine" at bounding box center [165, 17] width 272 height 19
click at [121, 17] on input "Leaders in Value Chaine" at bounding box center [167, 17] width 276 height 19
type input "The GMT Podcast"
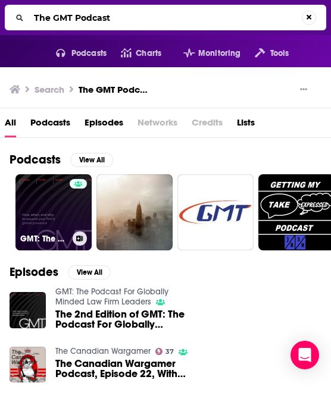
click at [70, 221] on div at bounding box center [79, 205] width 18 height 52
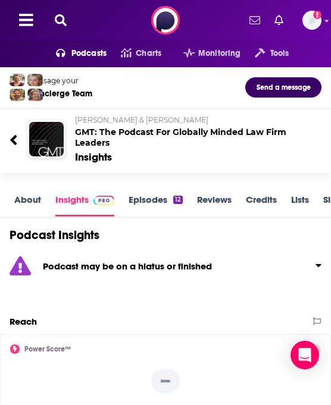
click at [59, 18] on icon at bounding box center [61, 20] width 12 height 12
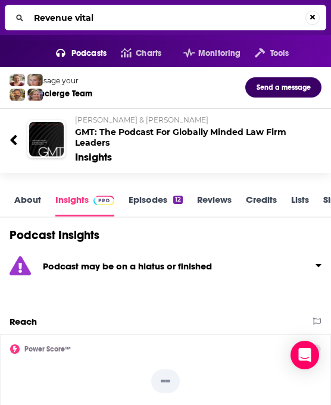
type input "Revenue vitals"
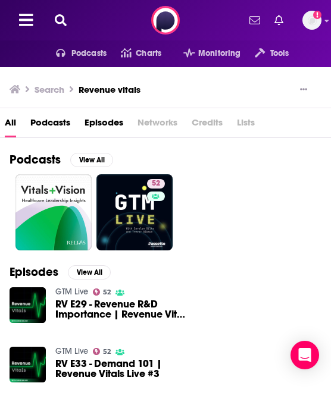
click at [51, 21] on div at bounding box center [47, 20] width 75 height 18
click at [59, 21] on icon at bounding box center [61, 20] width 12 height 12
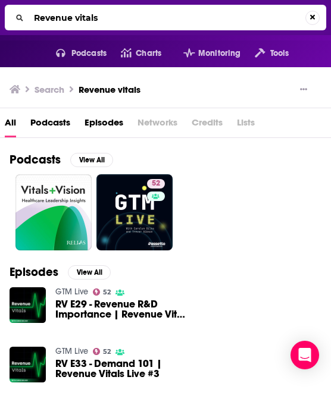
click at [59, 21] on input "Revenue vitals" at bounding box center [167, 17] width 276 height 19
type input "Drive Thru HR"
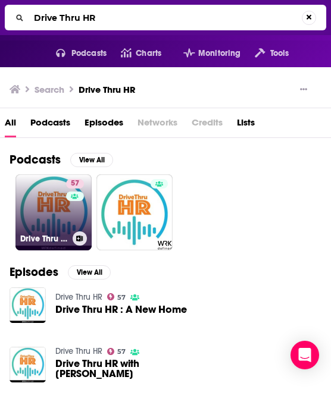
click at [39, 217] on link "57 Drive Thru HR" at bounding box center [53, 212] width 76 height 76
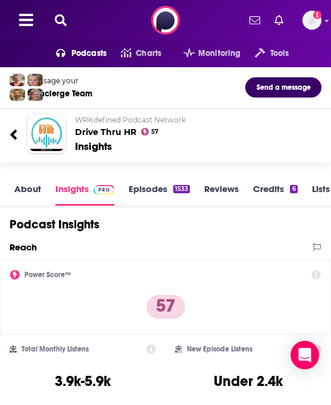
click at [62, 23] on icon at bounding box center [61, 20] width 12 height 12
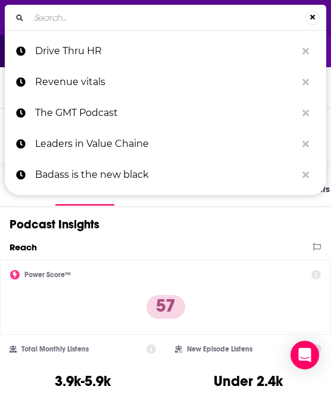
type input "The Search Engine Journal Show"
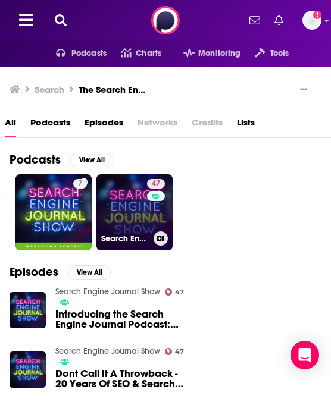
click at [123, 216] on link "47 Search Engine Journal Show" at bounding box center [134, 212] width 76 height 76
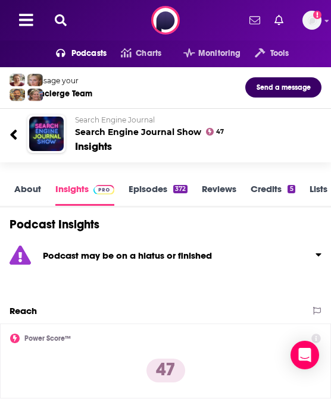
click at [58, 4] on div "Podcasts Charts Monitoring Tools For Business For Podcasters More Add a profile…" at bounding box center [165, 20] width 331 height 40
click at [58, 15] on icon at bounding box center [61, 20] width 12 height 12
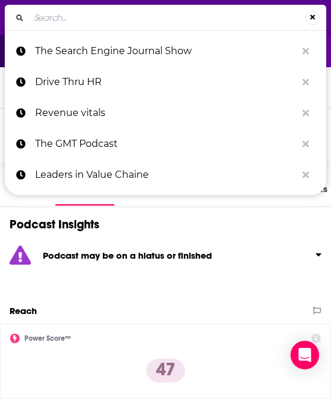
type input "t"
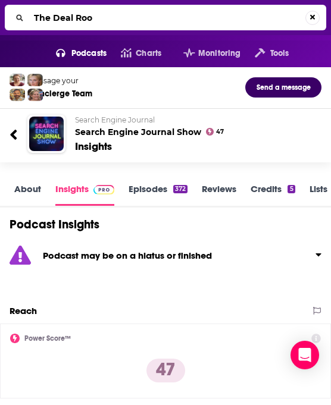
type input "The Deal Room"
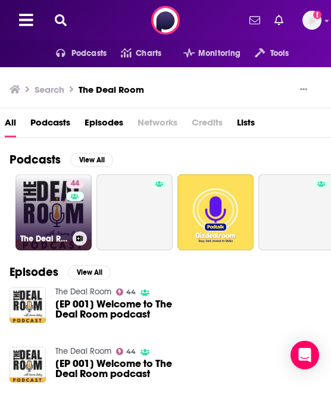
click at [52, 203] on link "44 The Deal Room" at bounding box center [53, 212] width 76 height 76
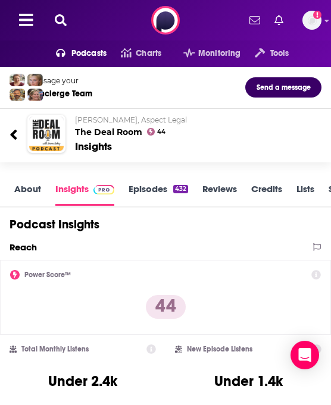
click at [59, 17] on icon at bounding box center [61, 20] width 12 height 12
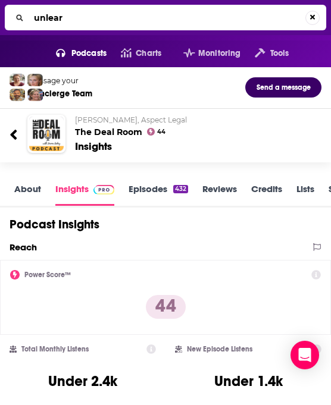
type input "unlearn"
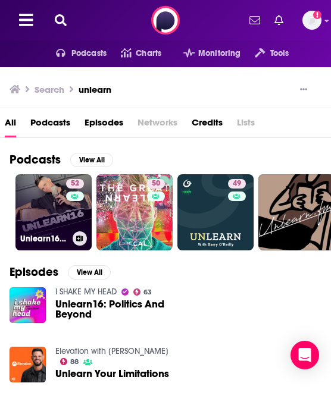
click at [45, 219] on link "52 Unlearn16: Class is in Session" at bounding box center [53, 212] width 76 height 76
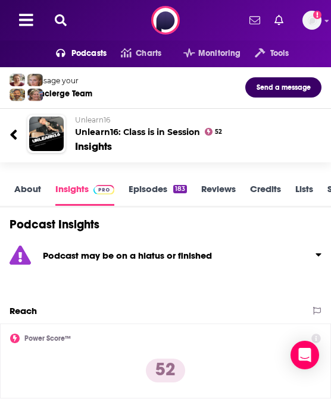
click at [67, 18] on button at bounding box center [60, 21] width 19 height 14
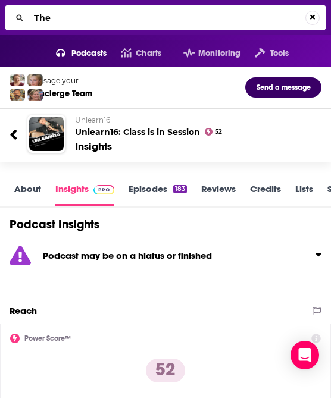
type input "The"
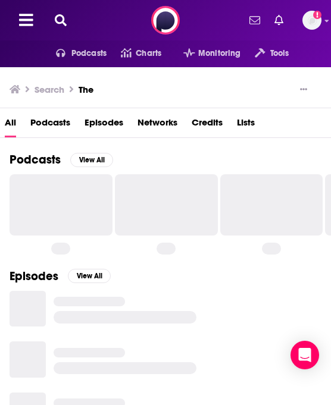
click at [69, 32] on div "Podcasts Charts Monitoring Tools For Business For Podcasters More Add a profile…" at bounding box center [165, 20] width 331 height 40
click at [58, 14] on icon at bounding box center [61, 20] width 12 height 12
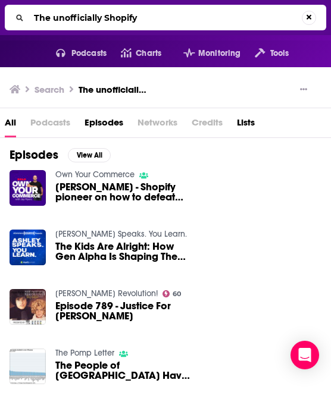
click at [99, 23] on input "The unofficially Shopify" at bounding box center [165, 17] width 272 height 19
click at [99, 23] on input "The unofficially Shopify" at bounding box center [167, 17] width 276 height 19
type input "Dealcast"
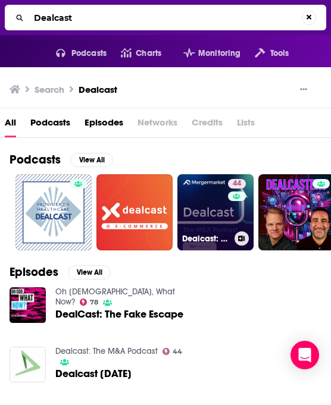
click at [208, 208] on link "44 Dealcast: The M&A Podcast" at bounding box center [215, 212] width 76 height 76
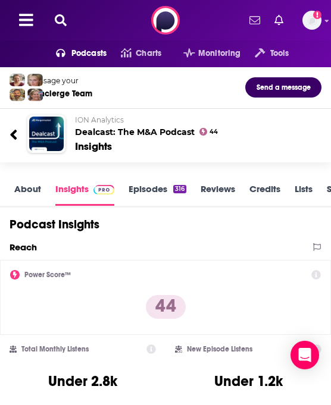
click at [61, 19] on icon at bounding box center [61, 20] width 12 height 12
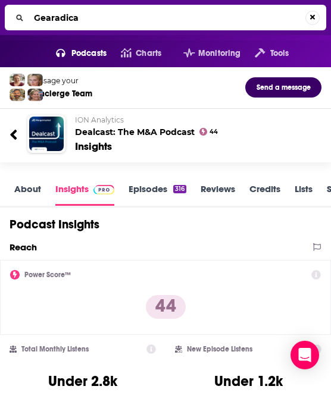
type input "Gearadical"
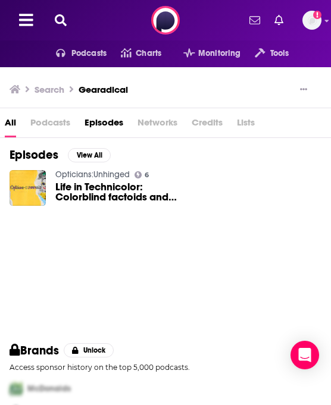
click at [57, 23] on icon at bounding box center [61, 20] width 12 height 12
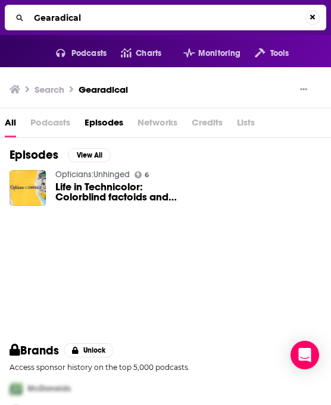
click at [61, 18] on input "Gearadical" at bounding box center [167, 17] width 276 height 19
click at [61, 18] on input "GearaSdical" at bounding box center [167, 17] width 276 height 19
type input "ScaleX"
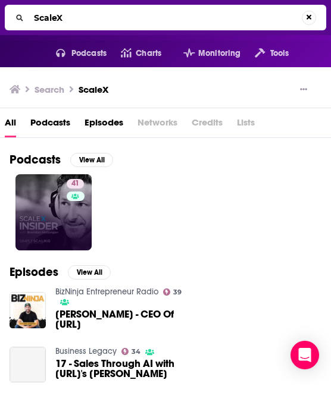
click at [40, 209] on link "41" at bounding box center [53, 212] width 76 height 76
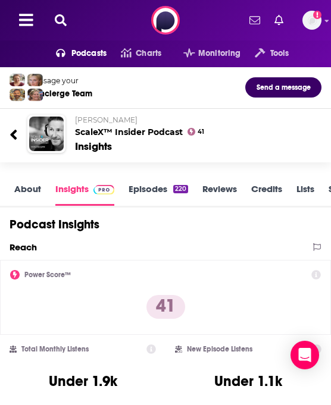
click at [62, 23] on icon at bounding box center [61, 20] width 12 height 12
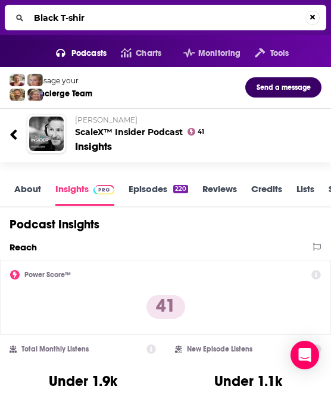
type input "Black T-shirt"
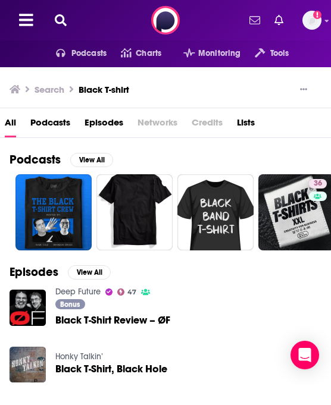
click at [61, 21] on icon at bounding box center [61, 20] width 12 height 12
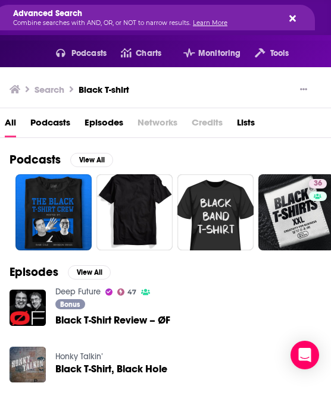
click at [289, 17] on icon "Search..." at bounding box center [292, 19] width 7 height 10
click at [292, 17] on icon "Search..." at bounding box center [292, 18] width 7 height 7
click at [299, 20] on div "Advanced Search Combine searches with AND, OR, or NOT to narrow results. Learn …" at bounding box center [153, 18] width 321 height 26
click at [298, 20] on div "Advanced Search Combine searches with AND, OR, or NOT to narrow results. Learn …" at bounding box center [153, 18] width 321 height 26
click at [18, 23] on p "Combine searches with AND, OR, or NOT to narrow results. Learn More" at bounding box center [144, 23] width 263 height 6
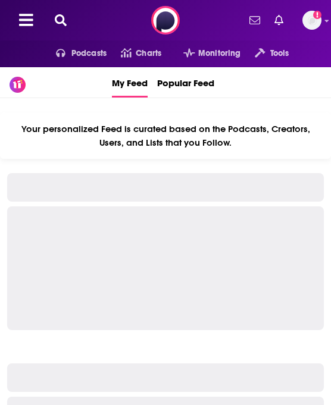
click at [57, 25] on icon at bounding box center [61, 20] width 12 height 12
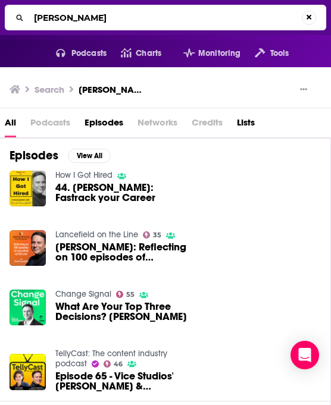
click at [51, 11] on input "[PERSON_NAME]" at bounding box center [165, 17] width 272 height 19
click at [51, 11] on input "[PERSON_NAME]" at bounding box center [167, 17] width 276 height 19
click at [51, 11] on input "David LAncefield" at bounding box center [167, 17] width 276 height 19
click at [61, 18] on input "David LAncefield" at bounding box center [167, 17] width 276 height 19
drag, startPoint x: 64, startPoint y: 18, endPoint x: 32, endPoint y: 15, distance: 32.3
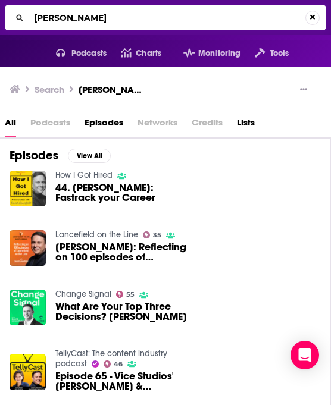
click at [32, 15] on input "David LAncefield" at bounding box center [167, 17] width 276 height 19
click at [105, 17] on input "LAncefield" at bounding box center [167, 17] width 276 height 19
type input "LAncefield on the line"
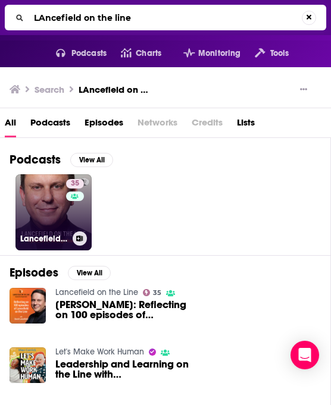
click at [51, 202] on link "35 Lancefield on the Line" at bounding box center [53, 212] width 76 height 76
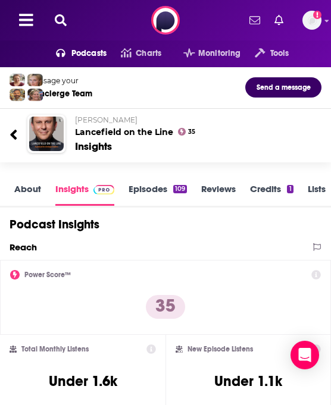
click at [54, 14] on button at bounding box center [60, 21] width 19 height 14
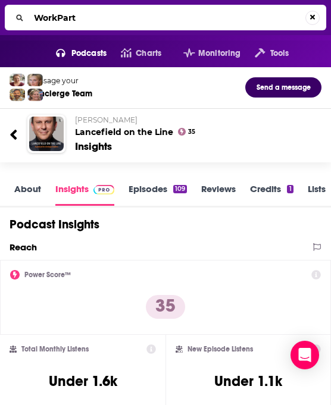
type input "WorkParty"
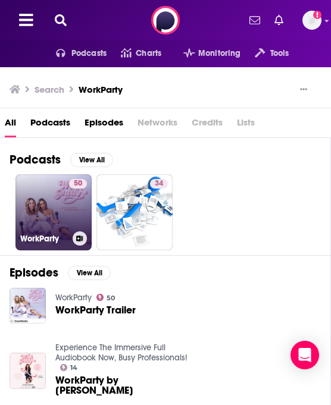
click at [33, 208] on link "50 WorkParty" at bounding box center [53, 212] width 76 height 76
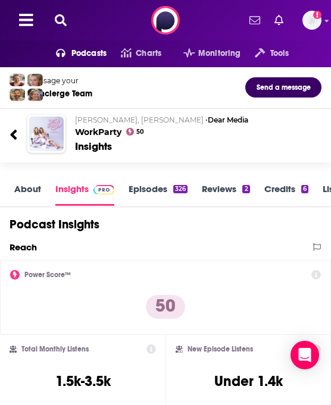
click at [61, 23] on icon at bounding box center [61, 20] width 12 height 12
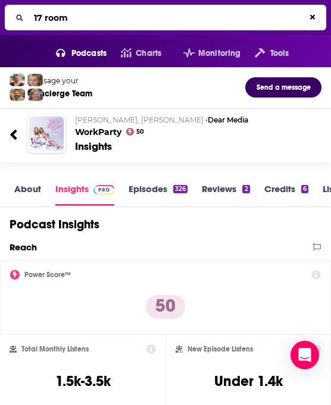
type input "17 rooms"
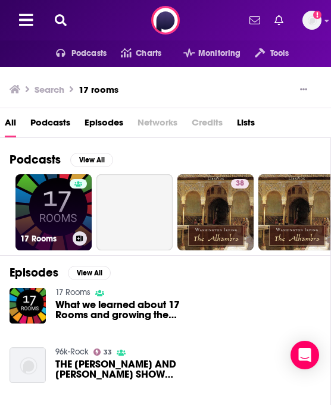
click at [43, 202] on link "17 Rooms" at bounding box center [53, 212] width 76 height 76
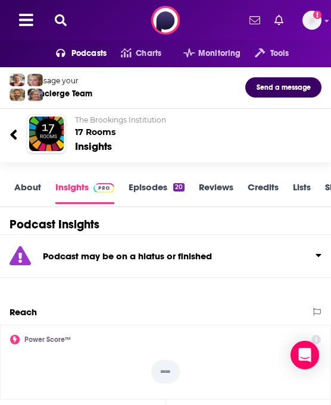
click at [56, 14] on icon at bounding box center [61, 20] width 12 height 12
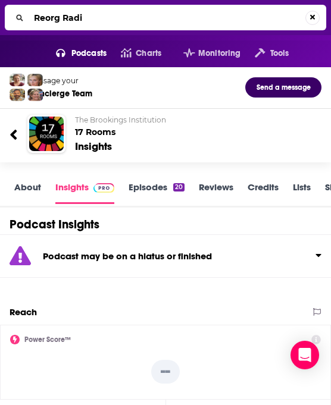
type input "Reorg Radio"
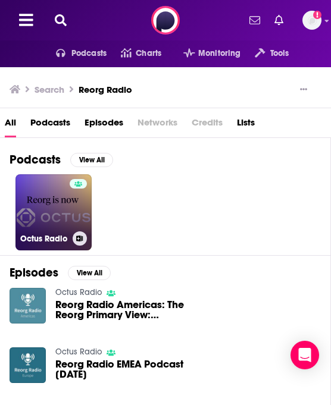
click at [46, 228] on link "Octus Radio" at bounding box center [53, 212] width 76 height 76
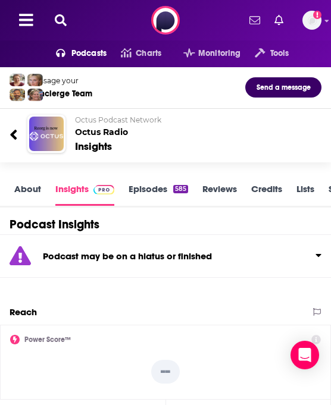
click at [68, 24] on button at bounding box center [60, 21] width 19 height 14
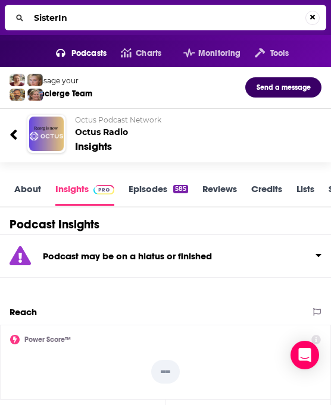
type input "SisterInc"
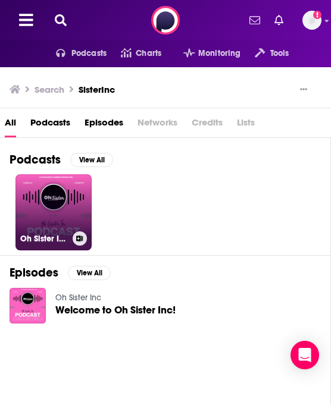
click at [46, 214] on link "Oh Sister Inc" at bounding box center [53, 212] width 76 height 76
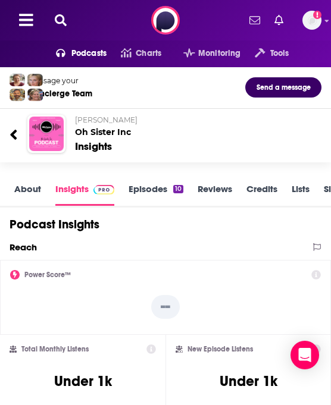
click at [62, 20] on icon at bounding box center [61, 20] width 12 height 12
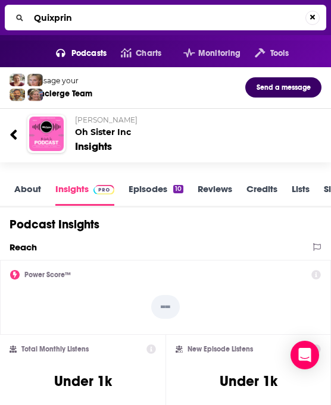
type input "Quixprint"
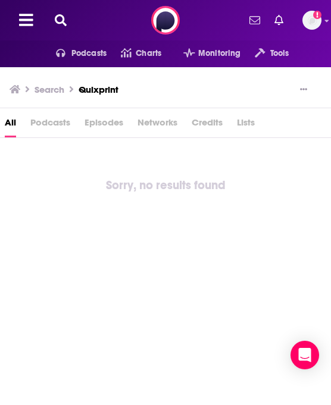
click at [67, 19] on button at bounding box center [60, 21] width 19 height 14
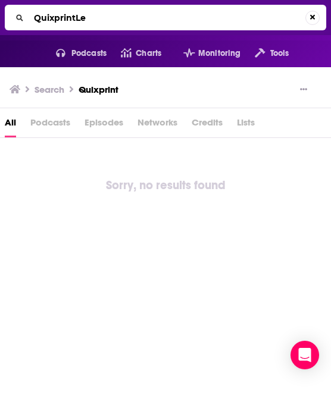
click at [67, 19] on input "QuixprintLe" at bounding box center [167, 17] width 276 height 19
type input "Let's Talk Legacy"
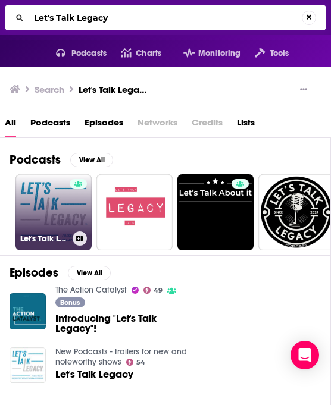
click at [46, 212] on link "Let's Talk Legacy" at bounding box center [53, 212] width 76 height 76
